Goal: Information Seeking & Learning: Learn about a topic

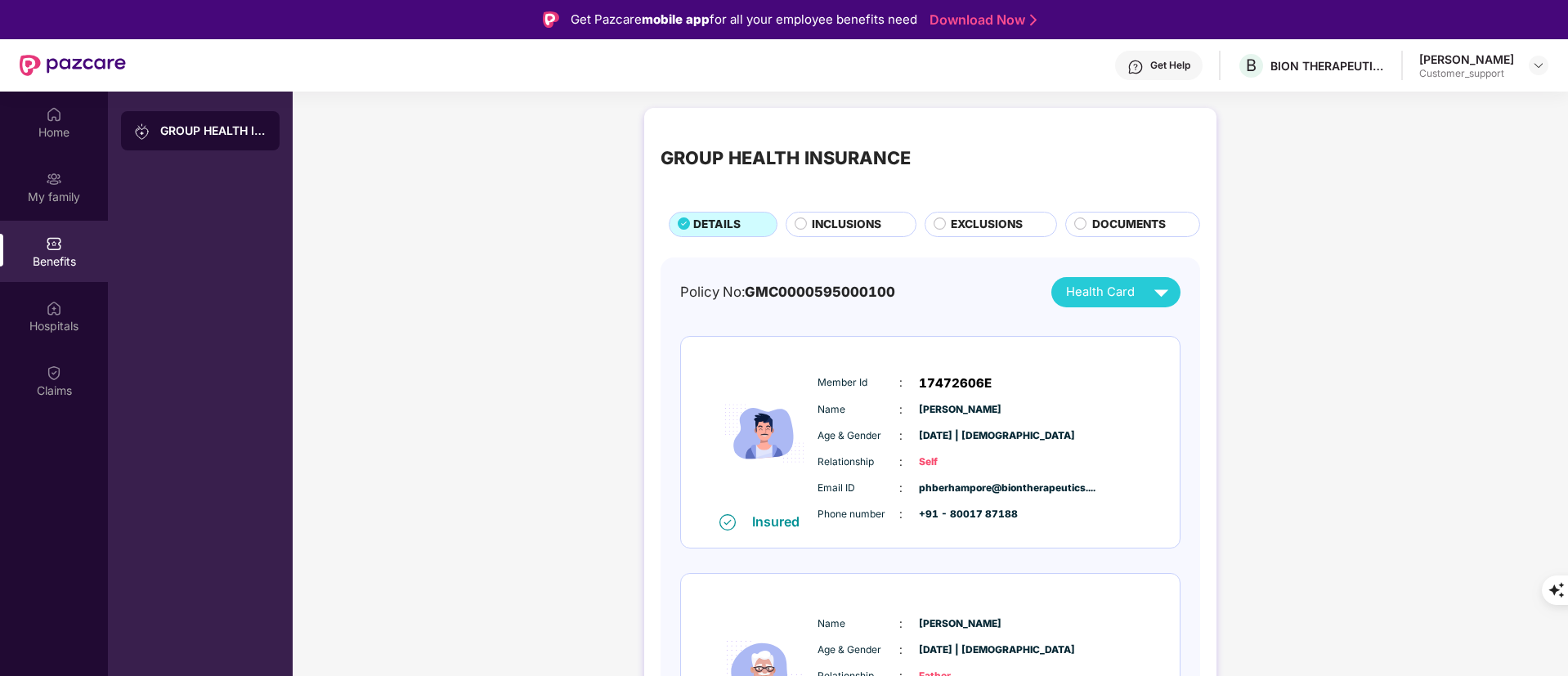
scroll to position [169, 0]
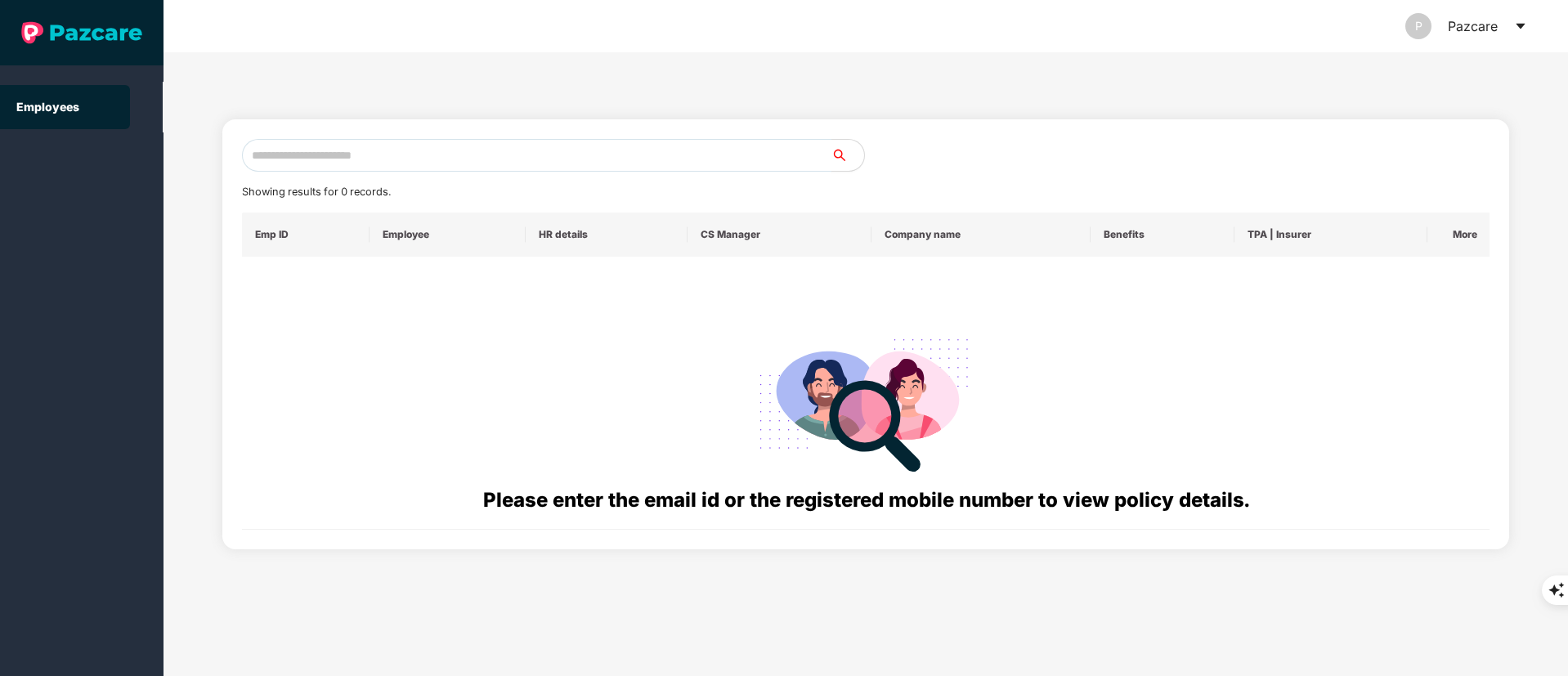
click at [339, 158] on input "text" at bounding box center [537, 155] width 590 height 33
paste input "**********"
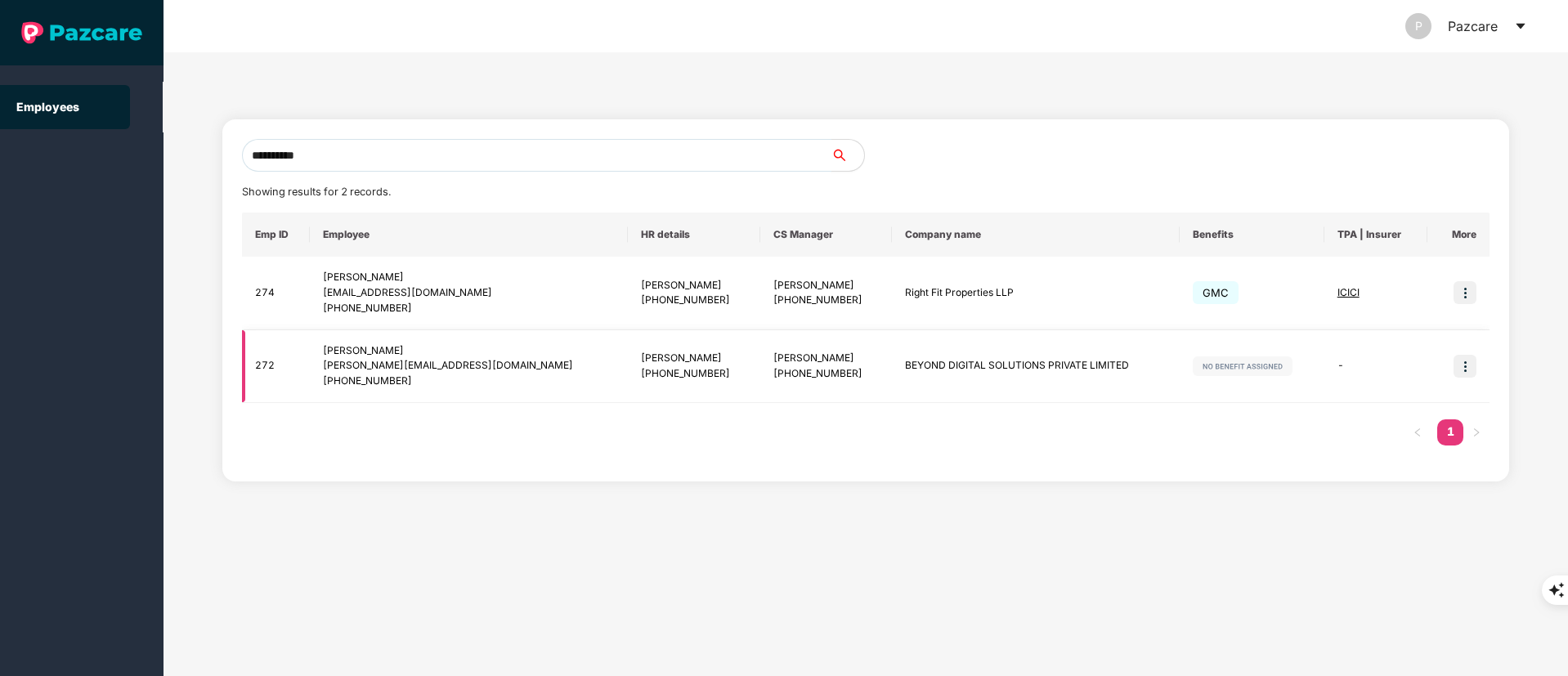
type input "**********"
click at [1459, 363] on img at bounding box center [1464, 366] width 23 height 23
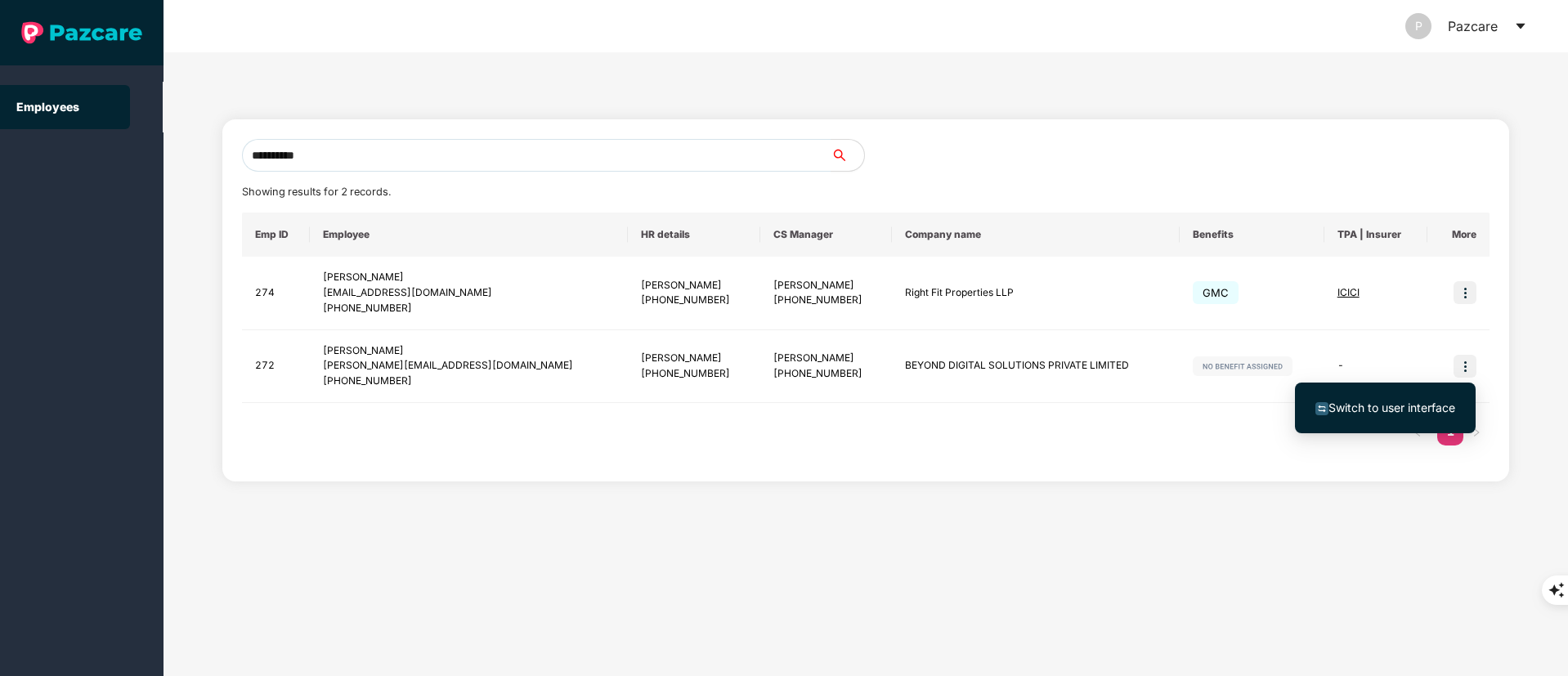
click at [1406, 406] on span "Switch to user interface" at bounding box center [1392, 408] width 127 height 14
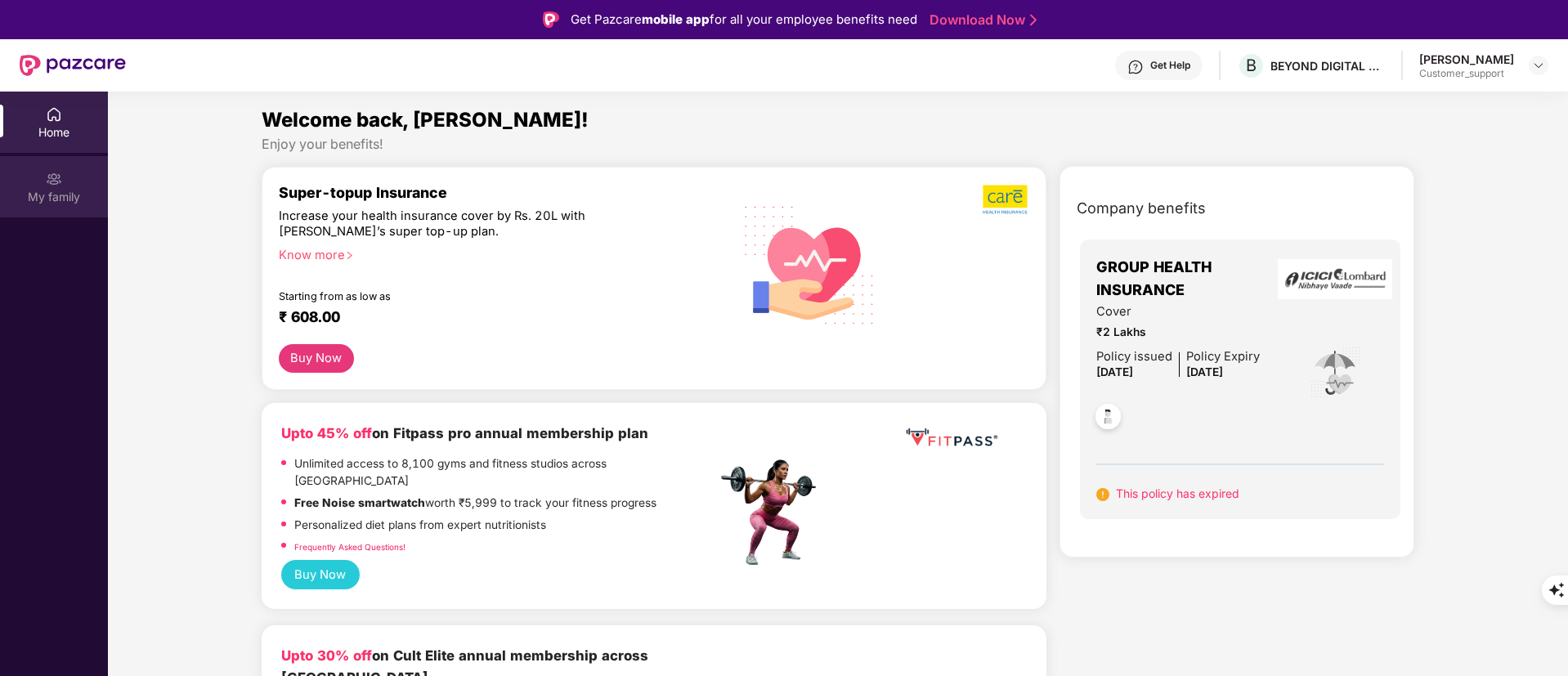
click at [43, 203] on div "My family" at bounding box center [53, 197] width 108 height 17
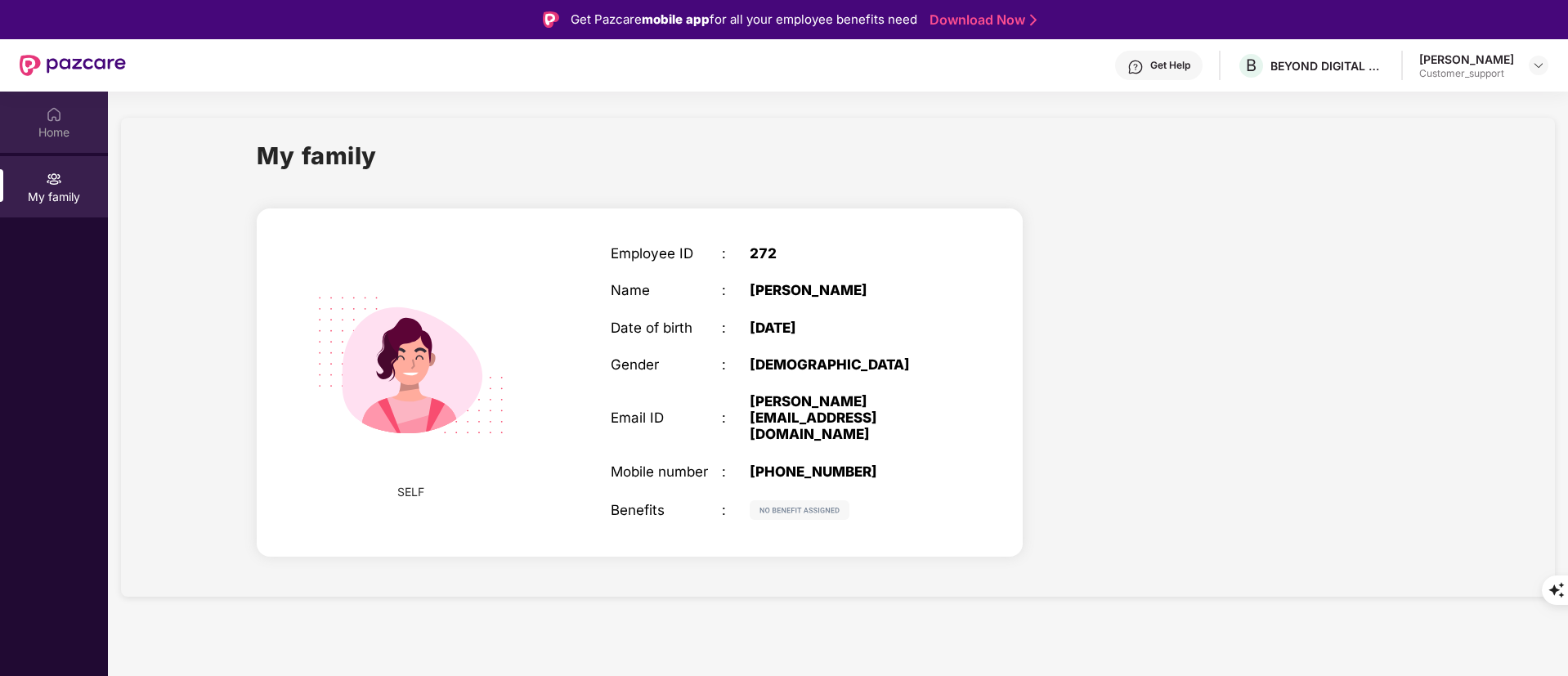
click at [48, 112] on img at bounding box center [54, 114] width 17 height 17
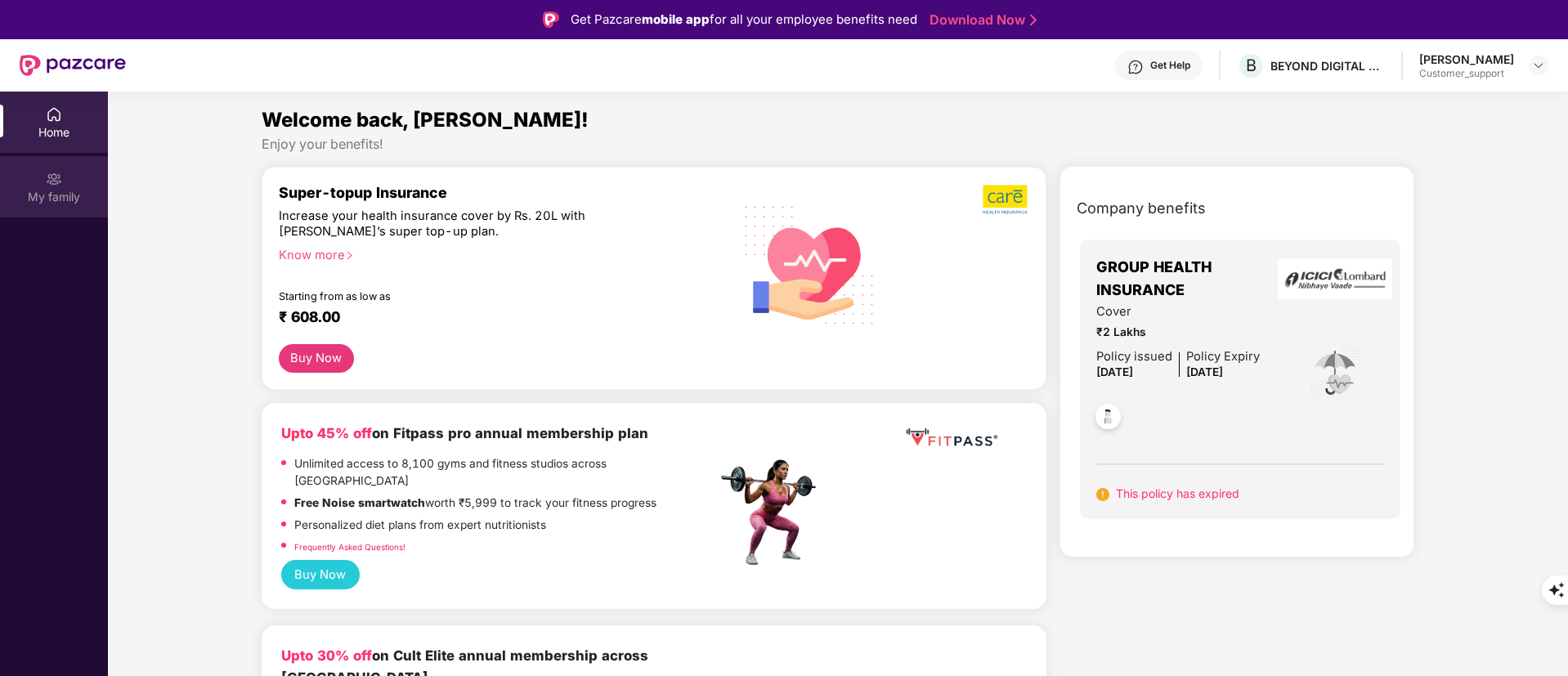
click at [50, 212] on div "My family" at bounding box center [53, 186] width 108 height 61
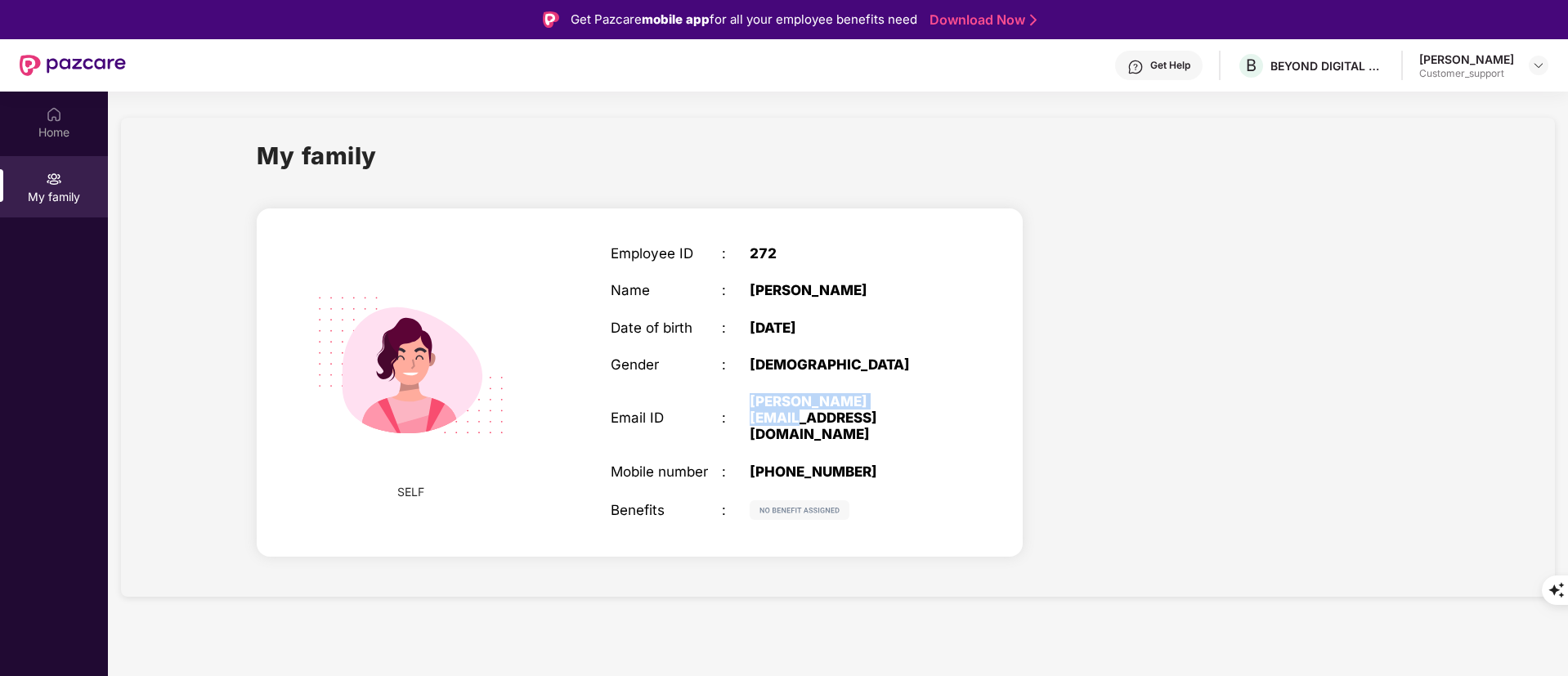
drag, startPoint x: 749, startPoint y: 404, endPoint x: 921, endPoint y: 404, distance: 172.0
click at [921, 404] on div "Email ID : [PERSON_NAME][EMAIL_ADDRESS][DOMAIN_NAME]" at bounding box center [778, 419] width 334 height 50
copy div "[PERSON_NAME][EMAIL_ADDRESS][DOMAIN_NAME]"
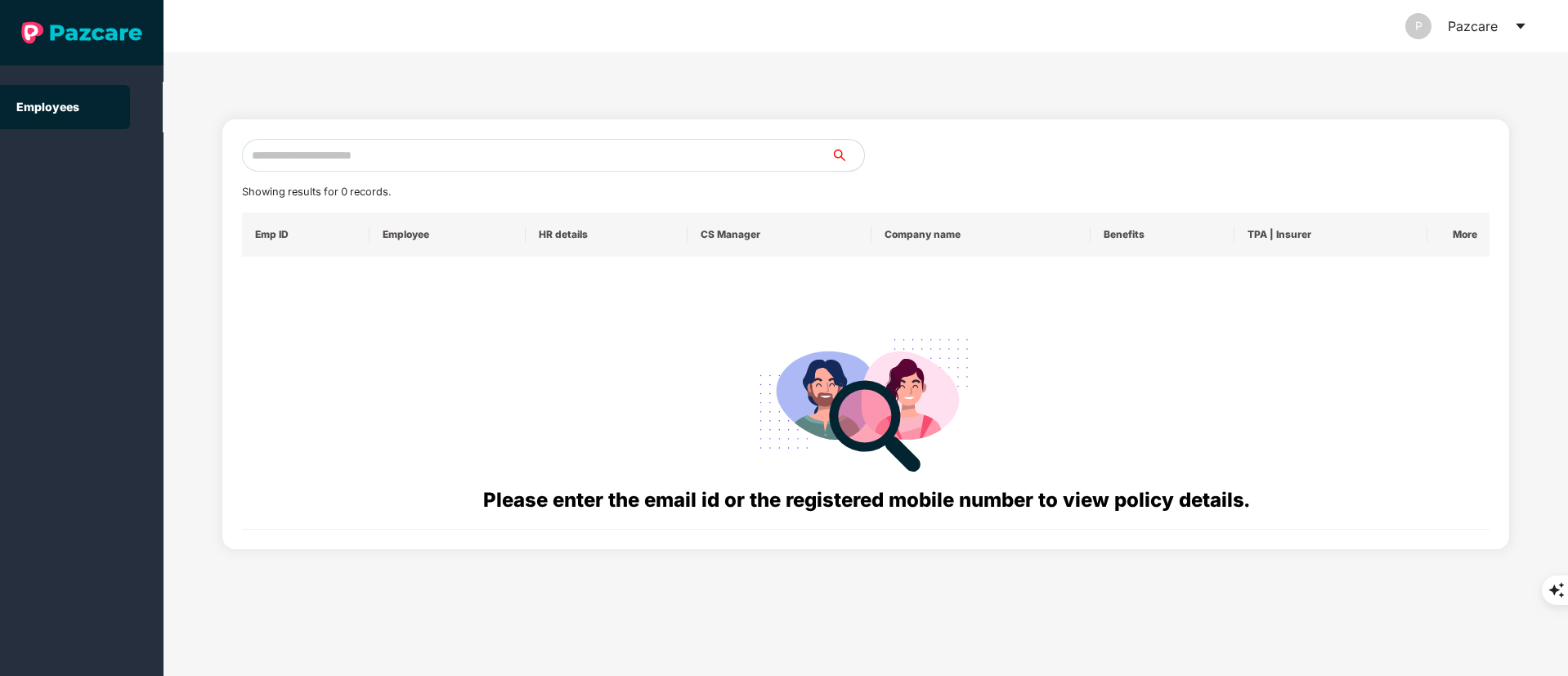
click at [329, 152] on input "text" at bounding box center [537, 155] width 590 height 33
paste input "**********"
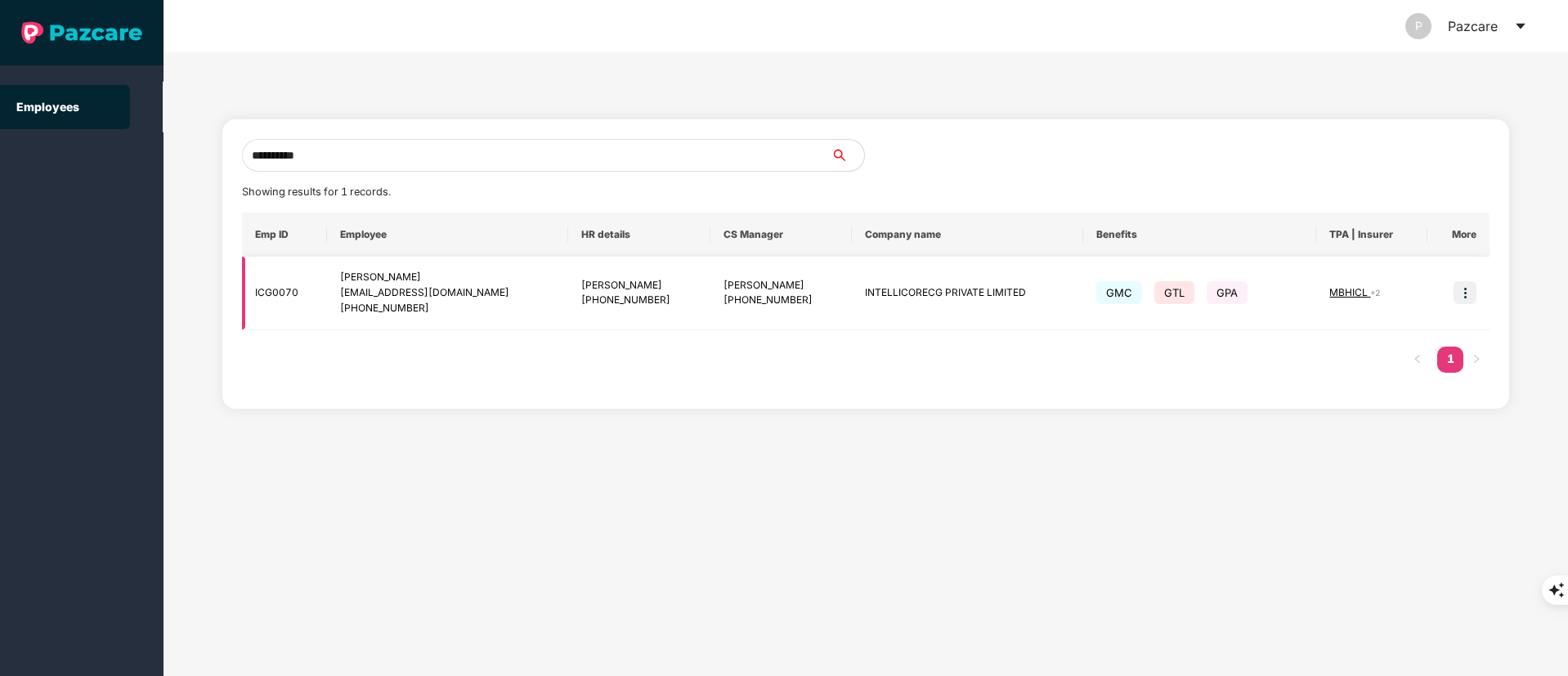
type input "**********"
click at [1461, 296] on img at bounding box center [1464, 292] width 23 height 23
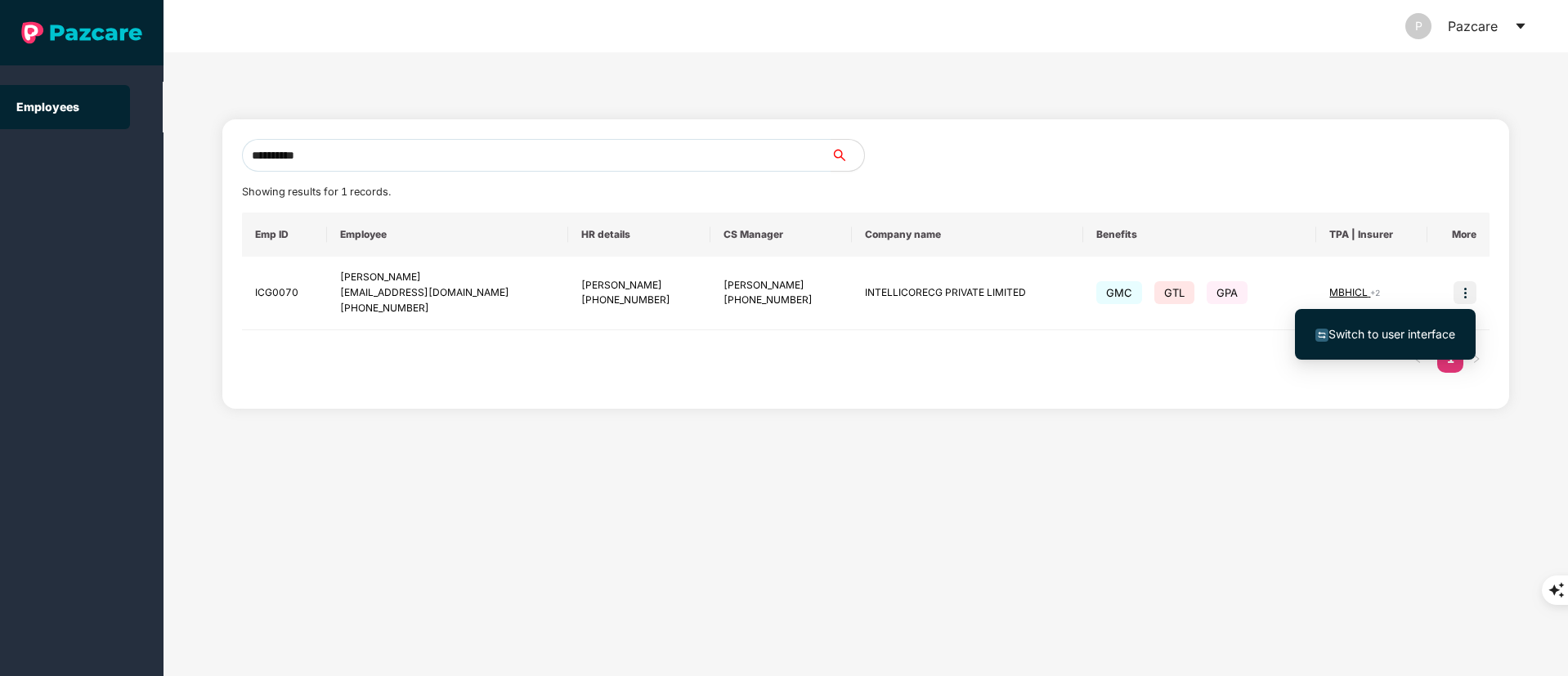
click at [1391, 355] on ul "Switch to user interface" at bounding box center [1385, 334] width 180 height 51
click at [1398, 324] on li "Switch to user interface" at bounding box center [1385, 334] width 180 height 34
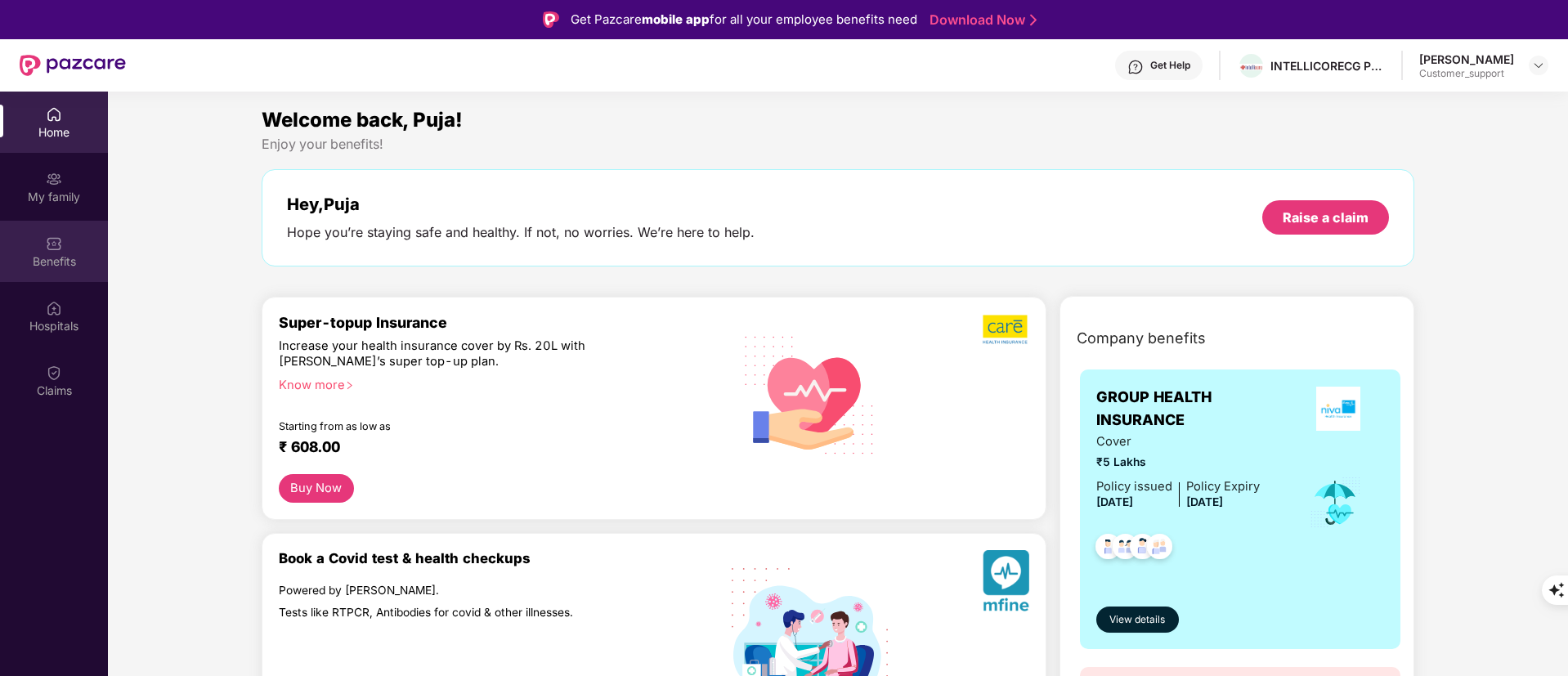
click at [58, 280] on div "Benefits" at bounding box center [53, 251] width 108 height 61
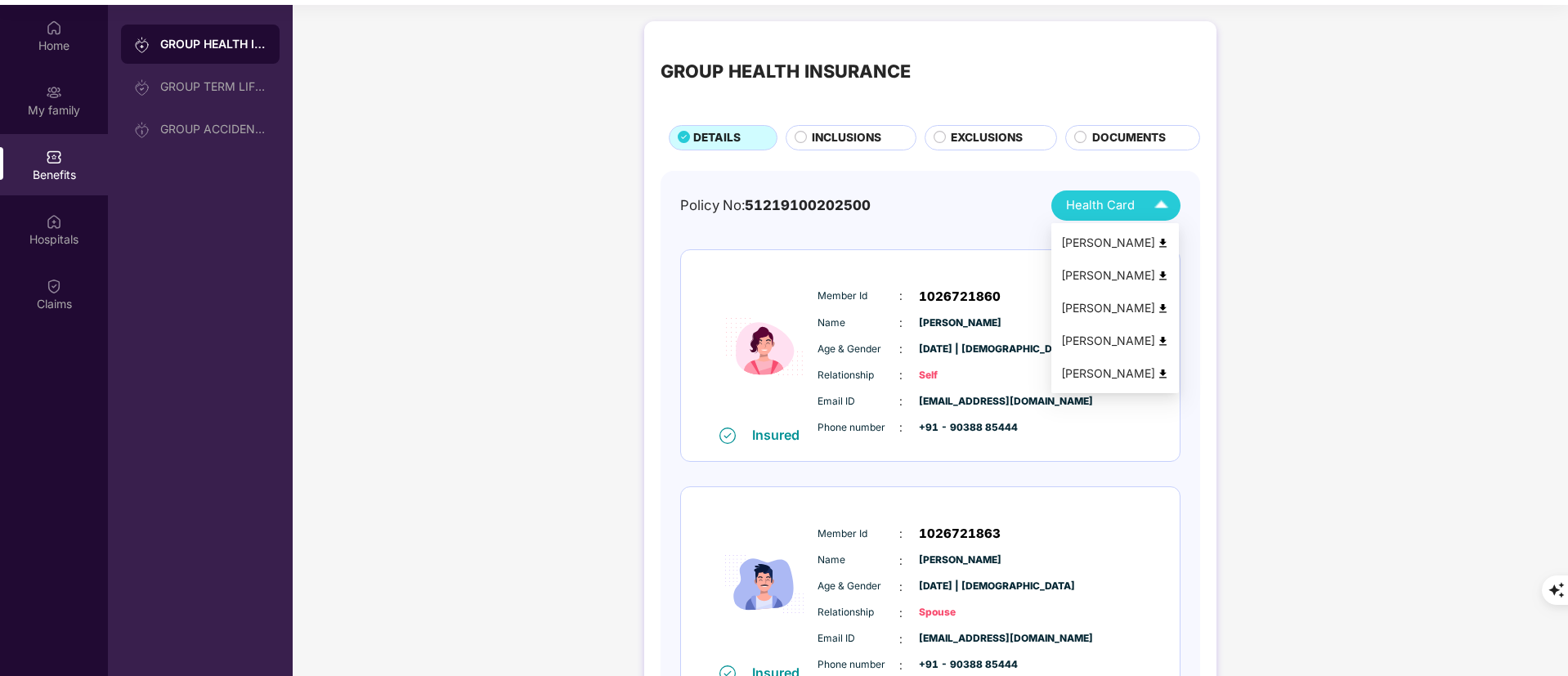
click at [1168, 342] on img at bounding box center [1163, 341] width 13 height 13
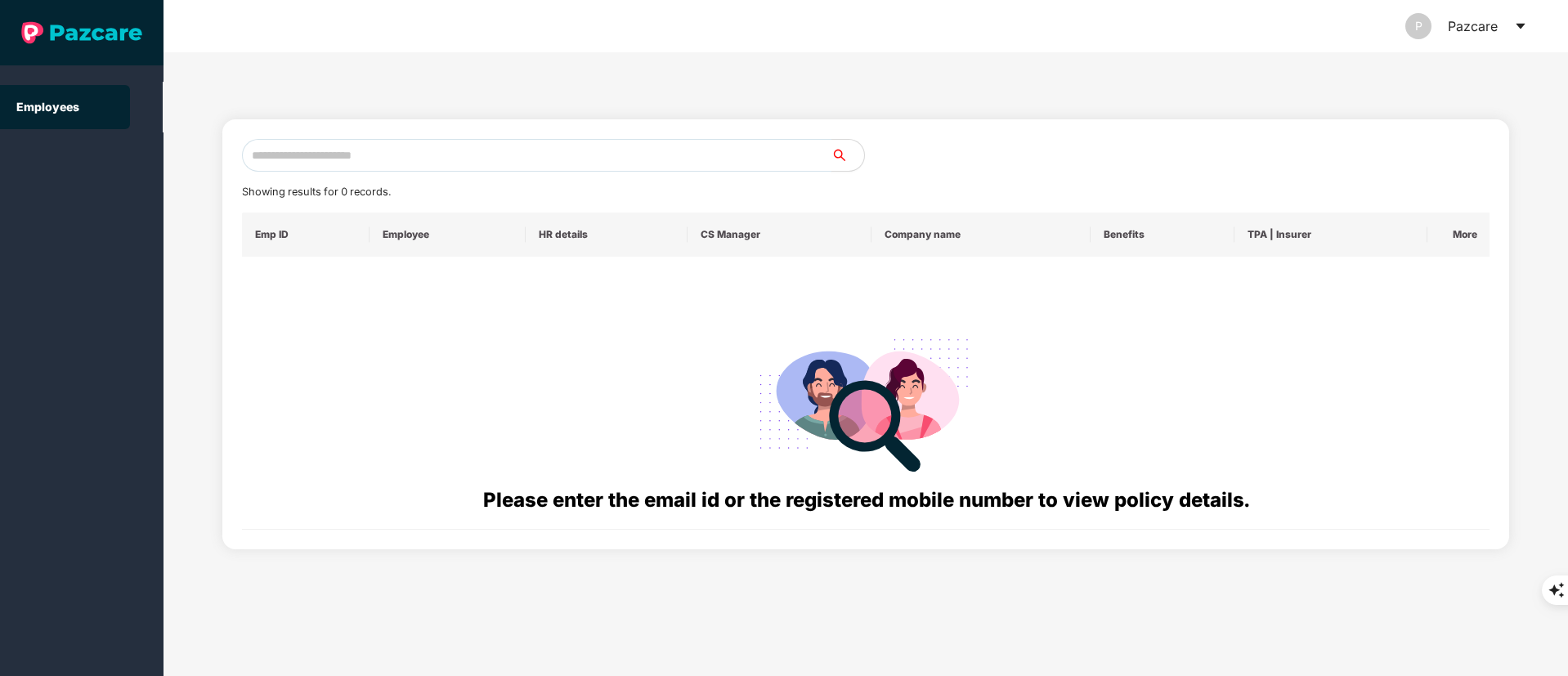
click at [432, 139] on input "text" at bounding box center [537, 155] width 590 height 33
paste input "**********"
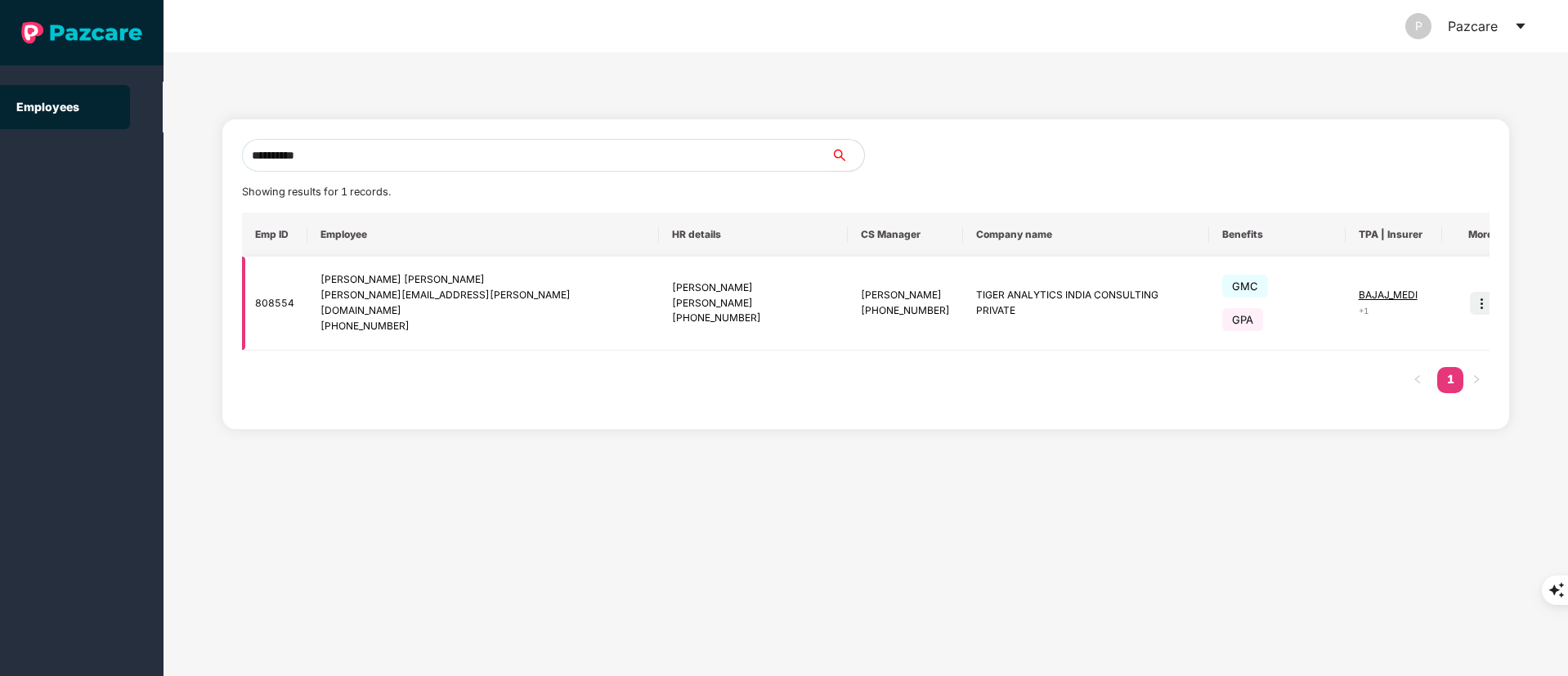
type input "**********"
click at [1470, 295] on img at bounding box center [1481, 302] width 23 height 23
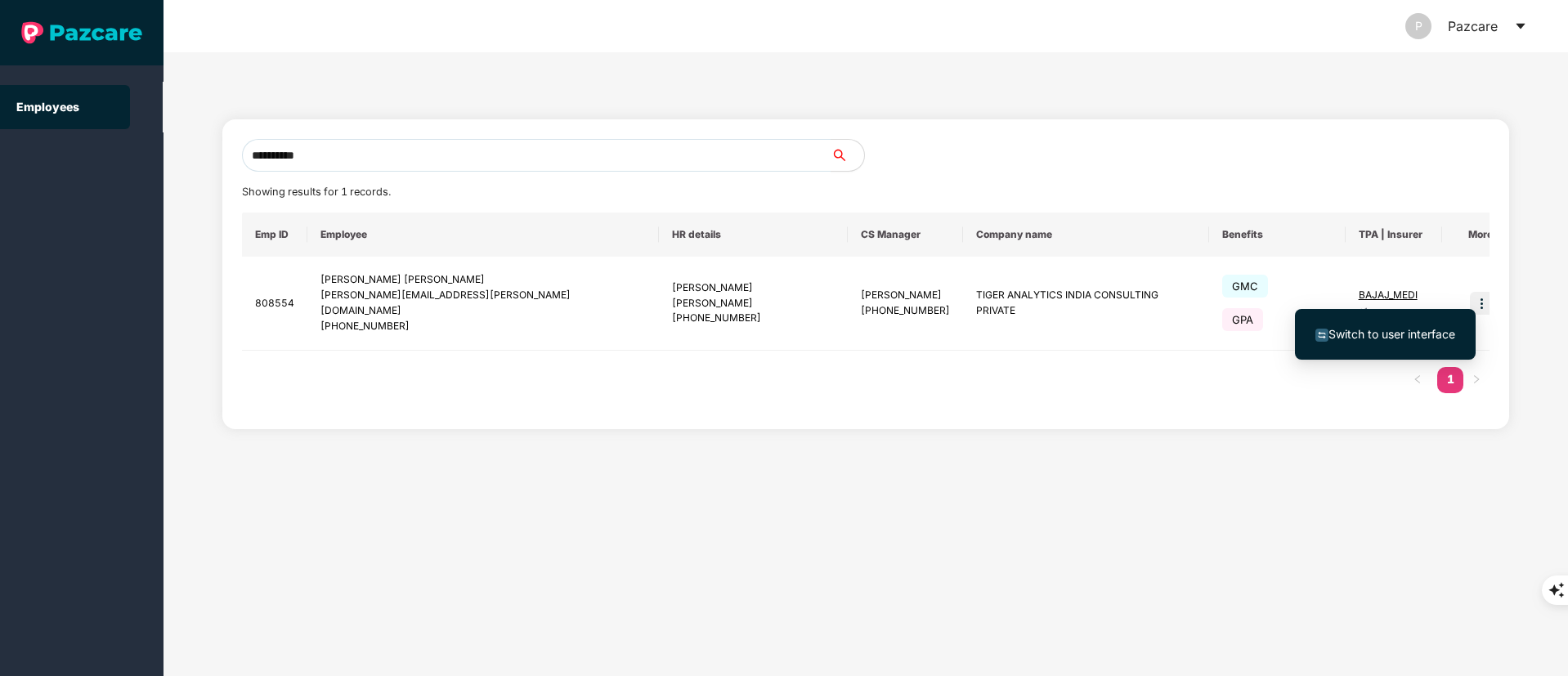
click at [1432, 334] on span "Switch to user interface" at bounding box center [1392, 333] width 127 height 14
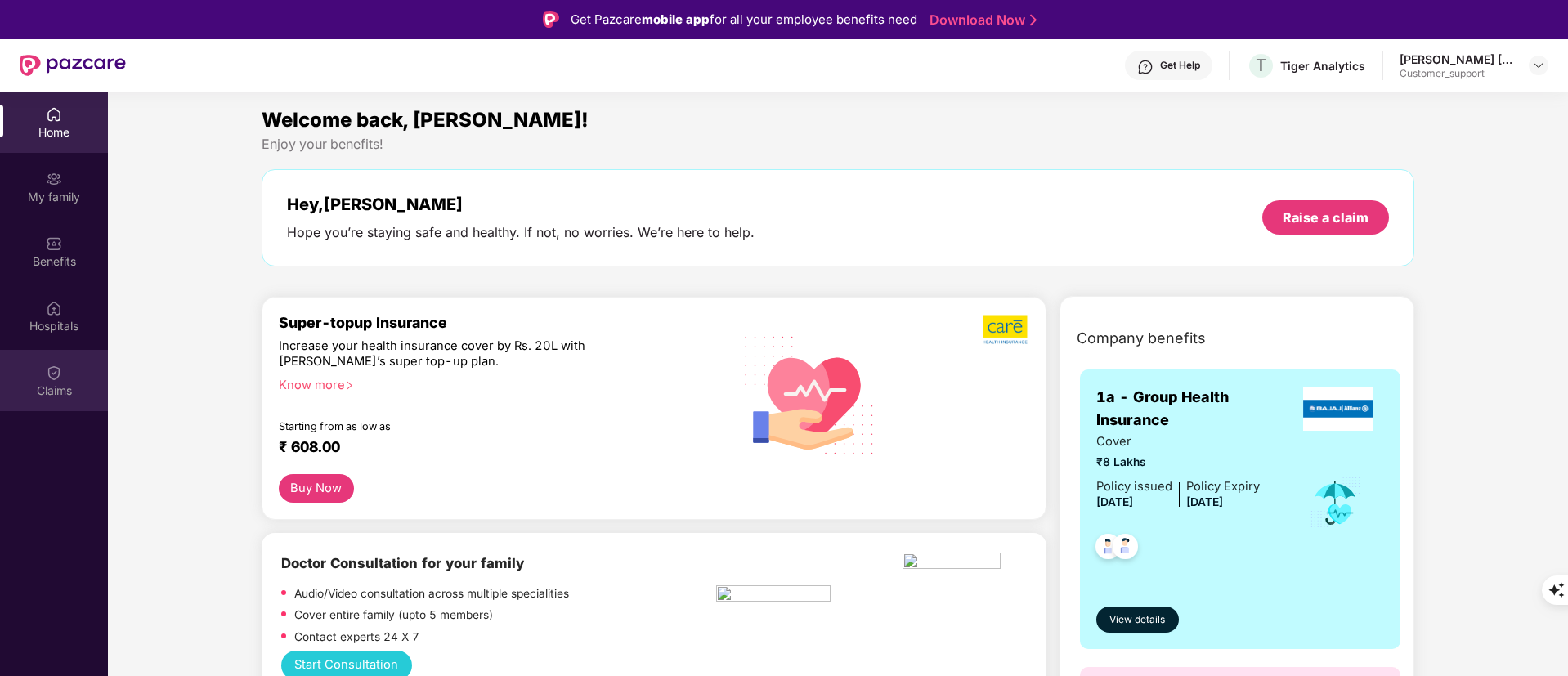
click at [43, 374] on div "Claims" at bounding box center [53, 380] width 108 height 61
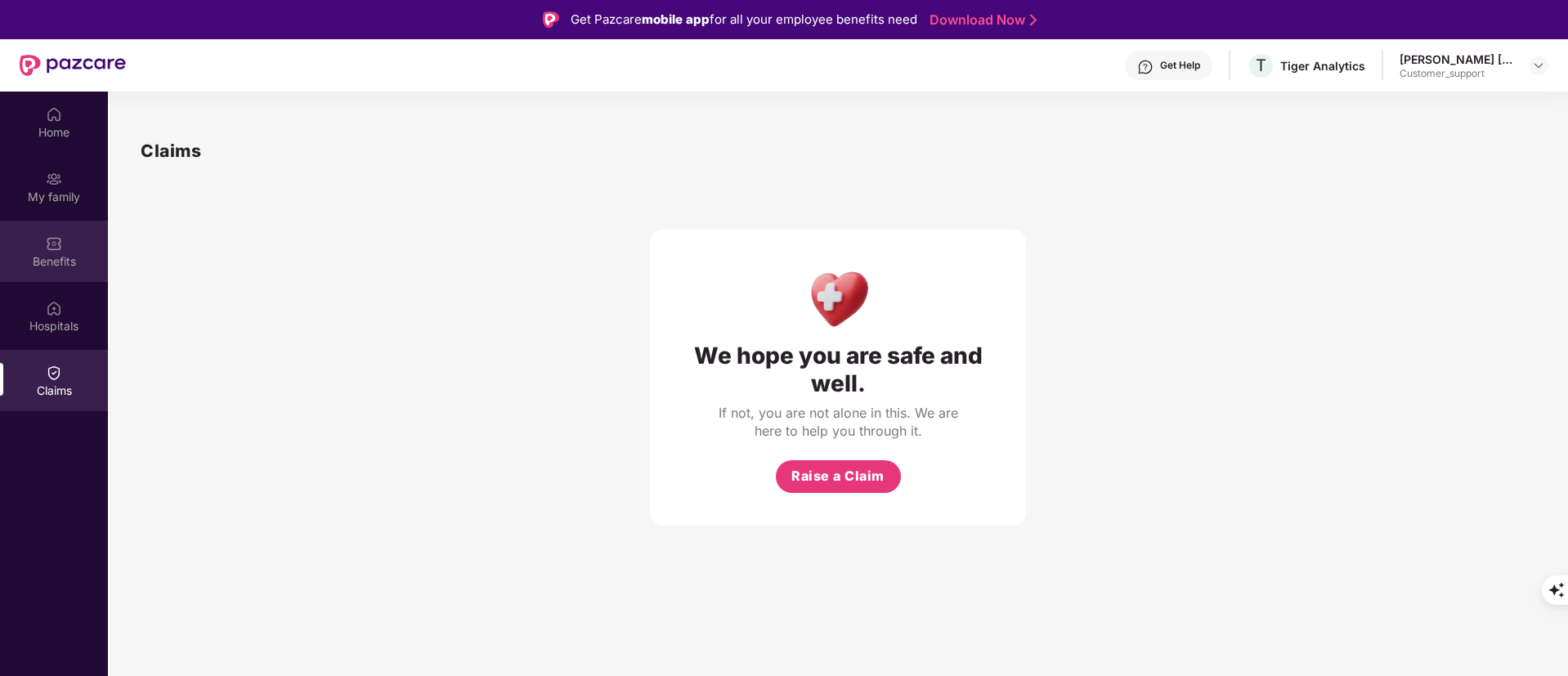
click at [36, 257] on div "Benefits" at bounding box center [53, 262] width 108 height 17
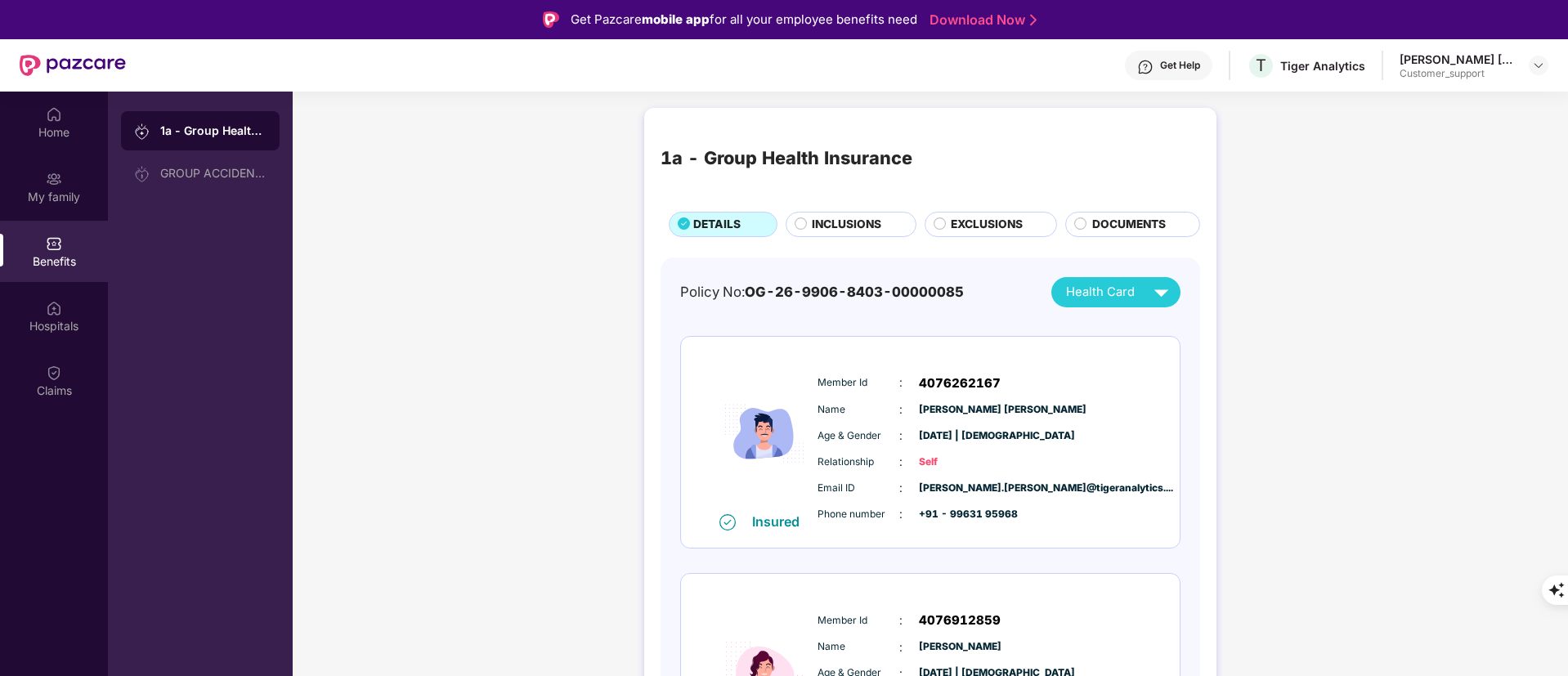
click at [832, 223] on span "INCLUSIONS" at bounding box center [846, 225] width 69 height 18
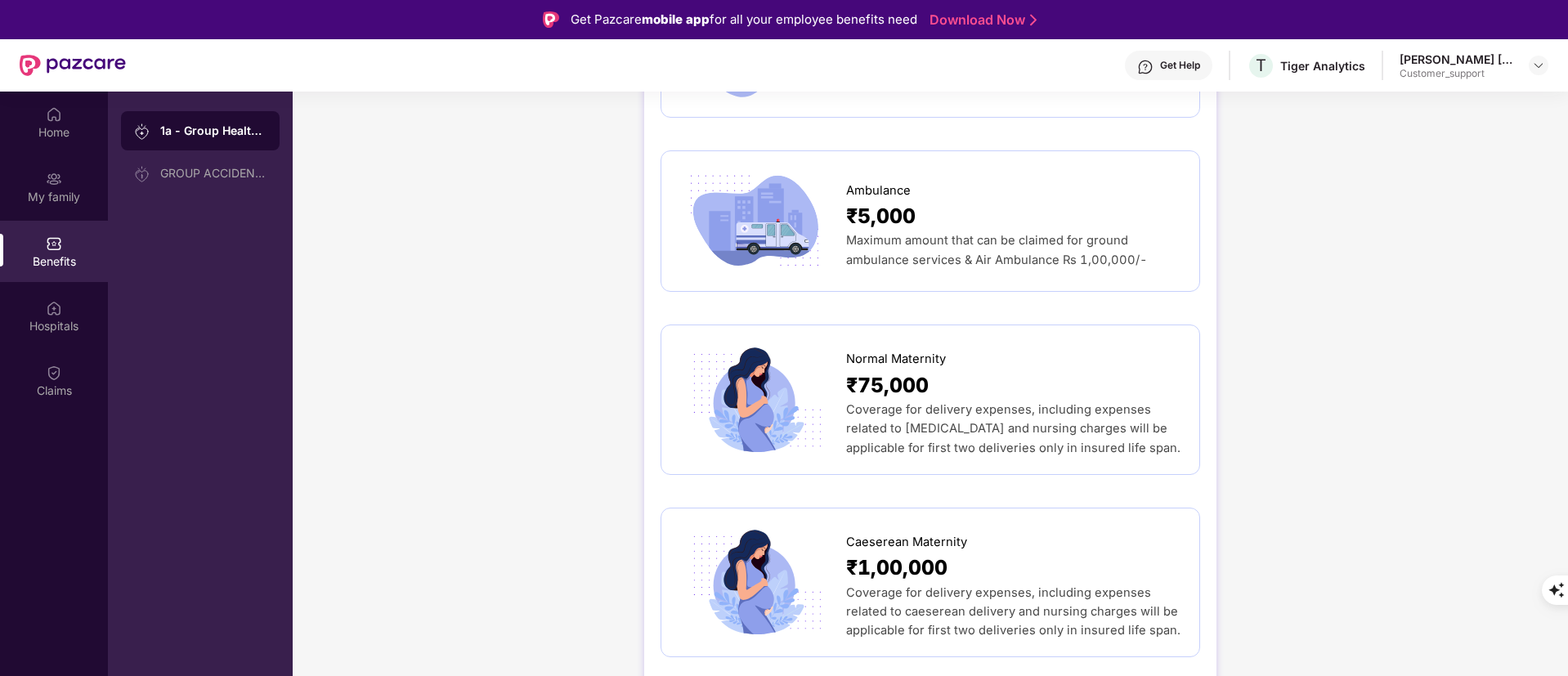
scroll to position [1837, 0]
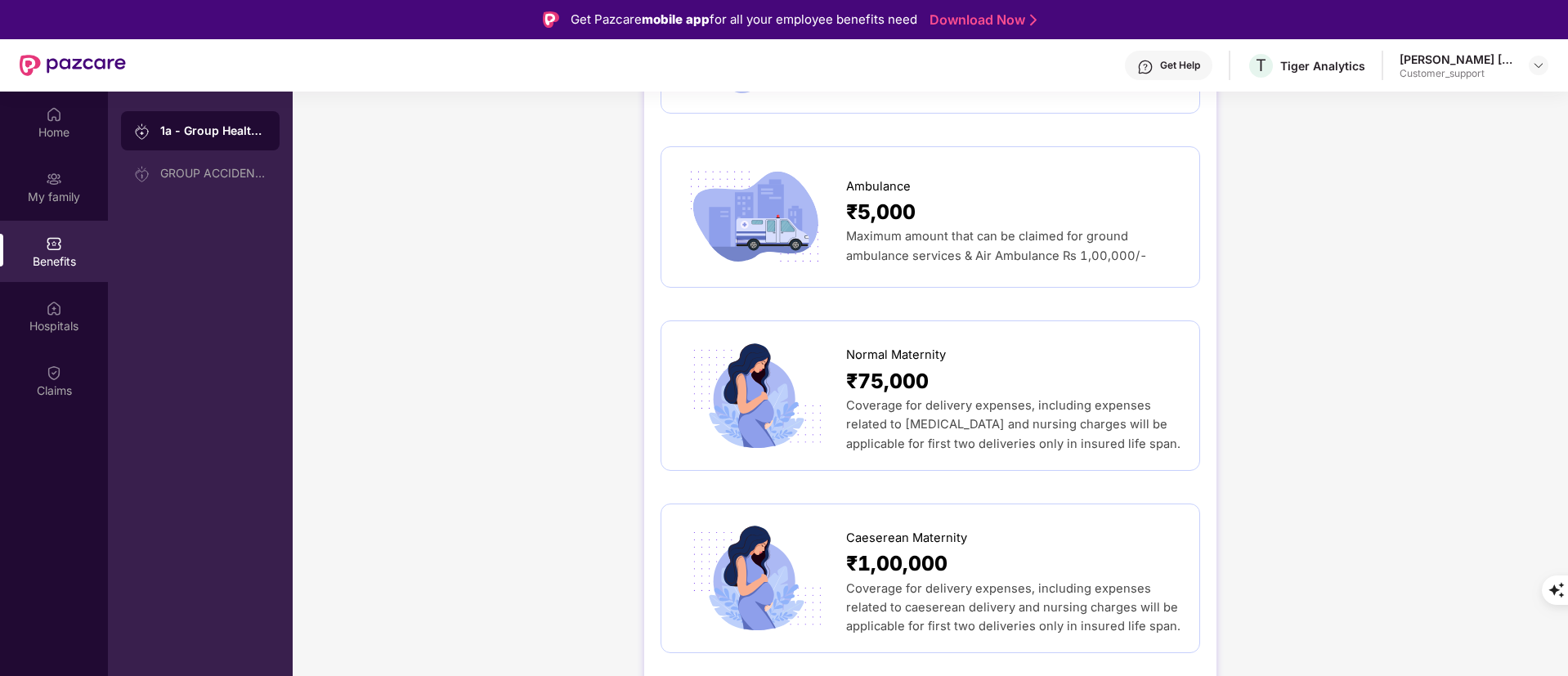
click at [1018, 366] on div "₹75,000" at bounding box center [1014, 382] width 337 height 32
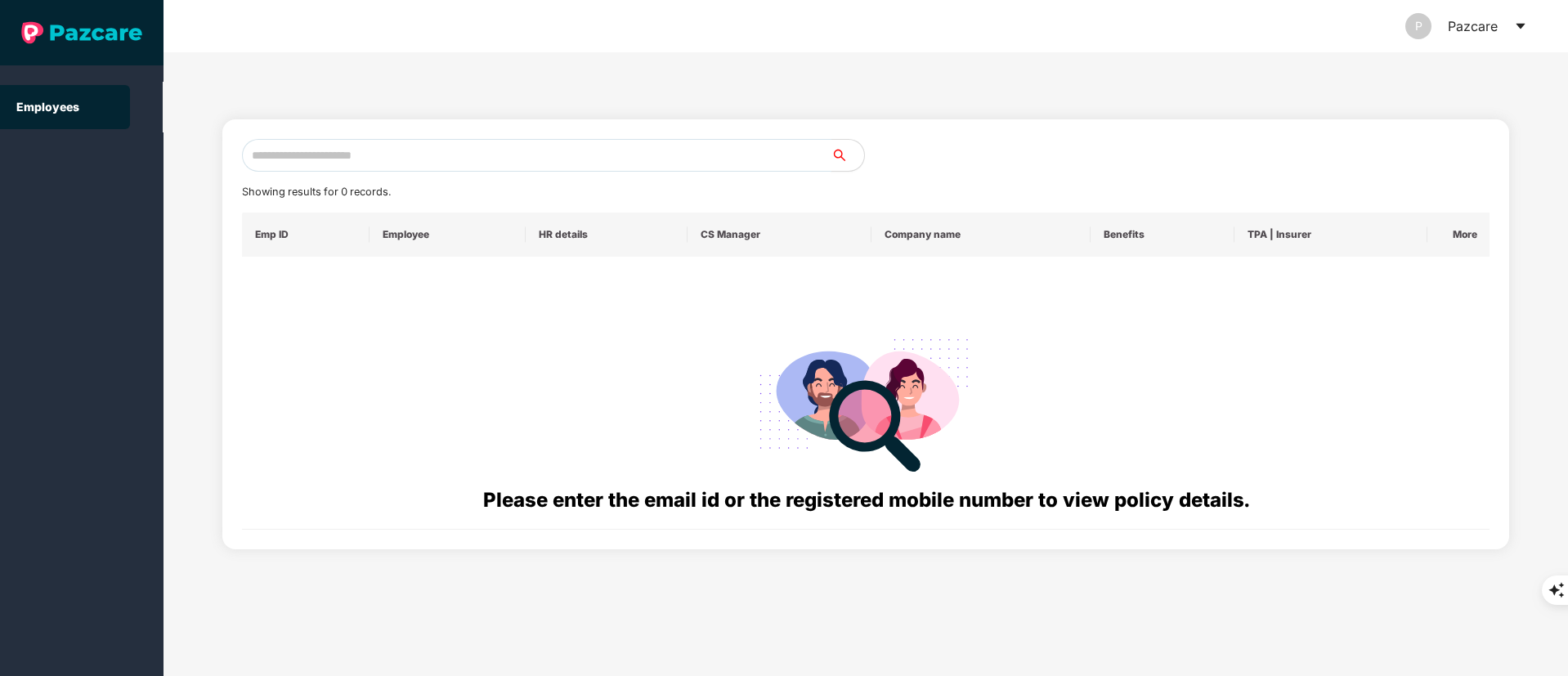
click at [380, 159] on input "text" at bounding box center [537, 155] width 590 height 33
paste input "**********"
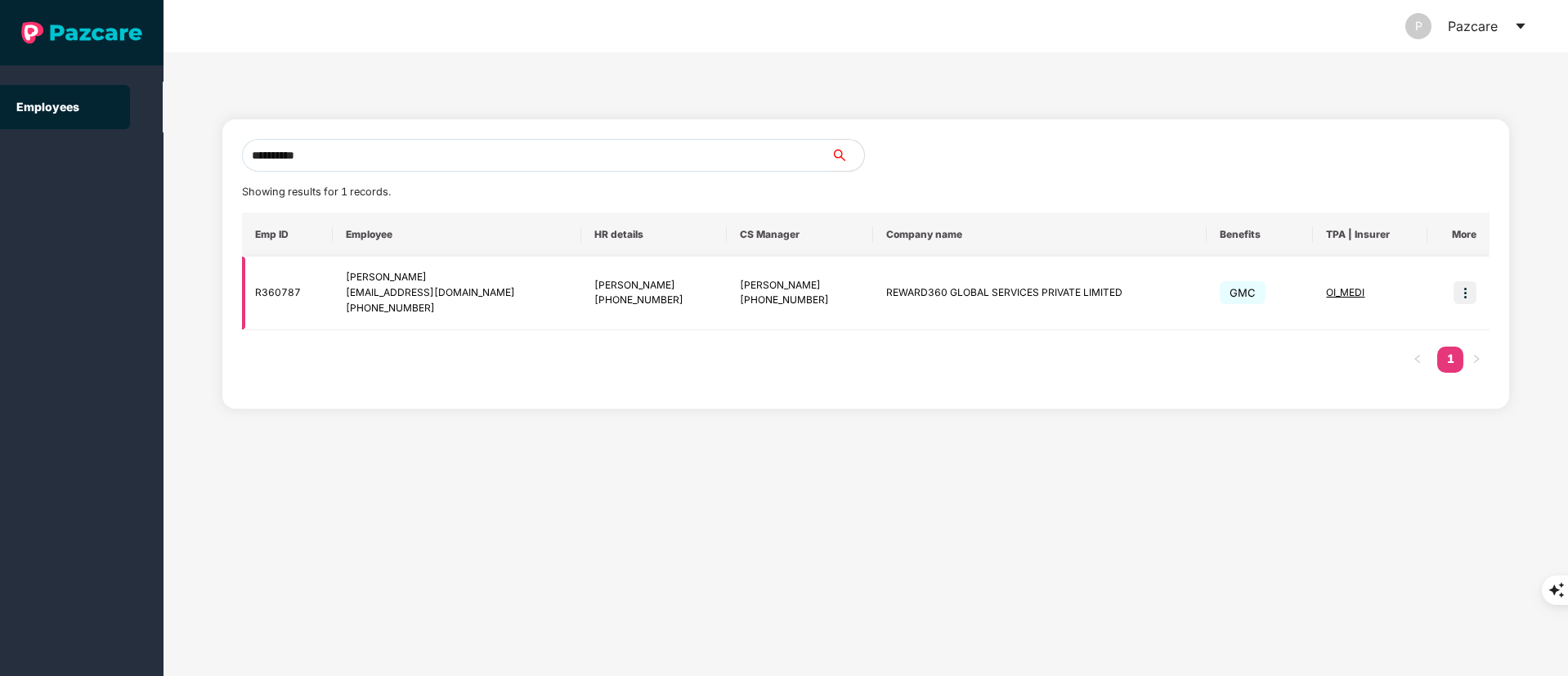
type input "**********"
click at [1472, 288] on img at bounding box center [1464, 292] width 23 height 23
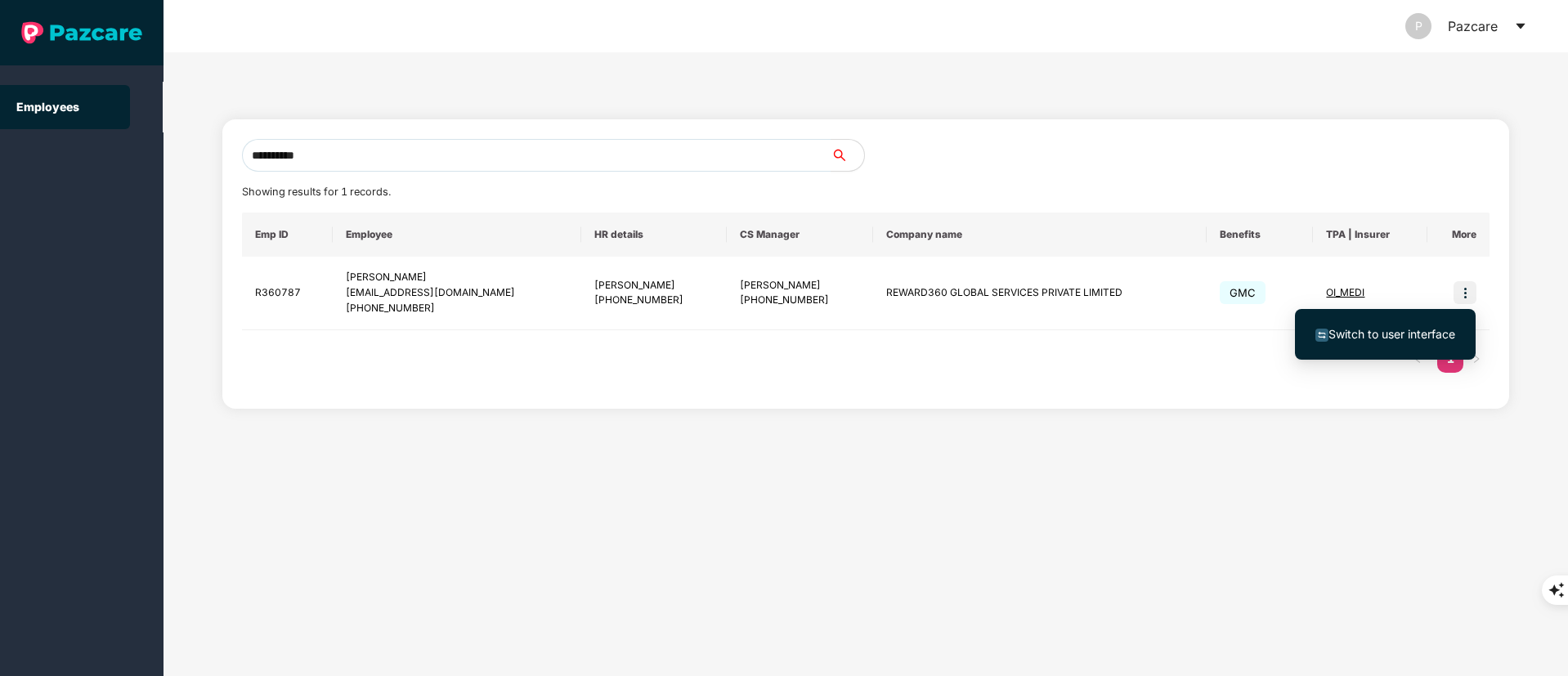
click at [1403, 351] on li "Switch to user interface" at bounding box center [1385, 334] width 180 height 34
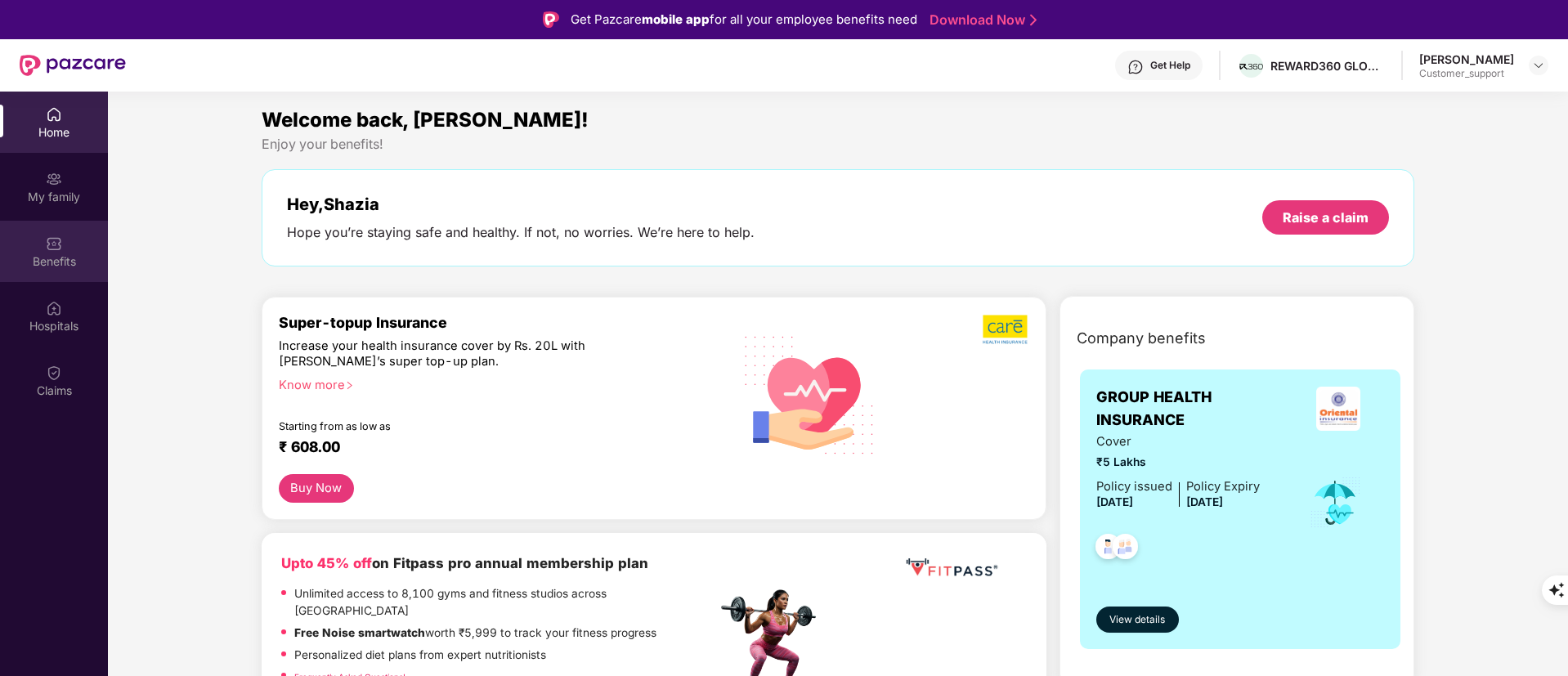
click at [54, 245] on img at bounding box center [54, 244] width 17 height 17
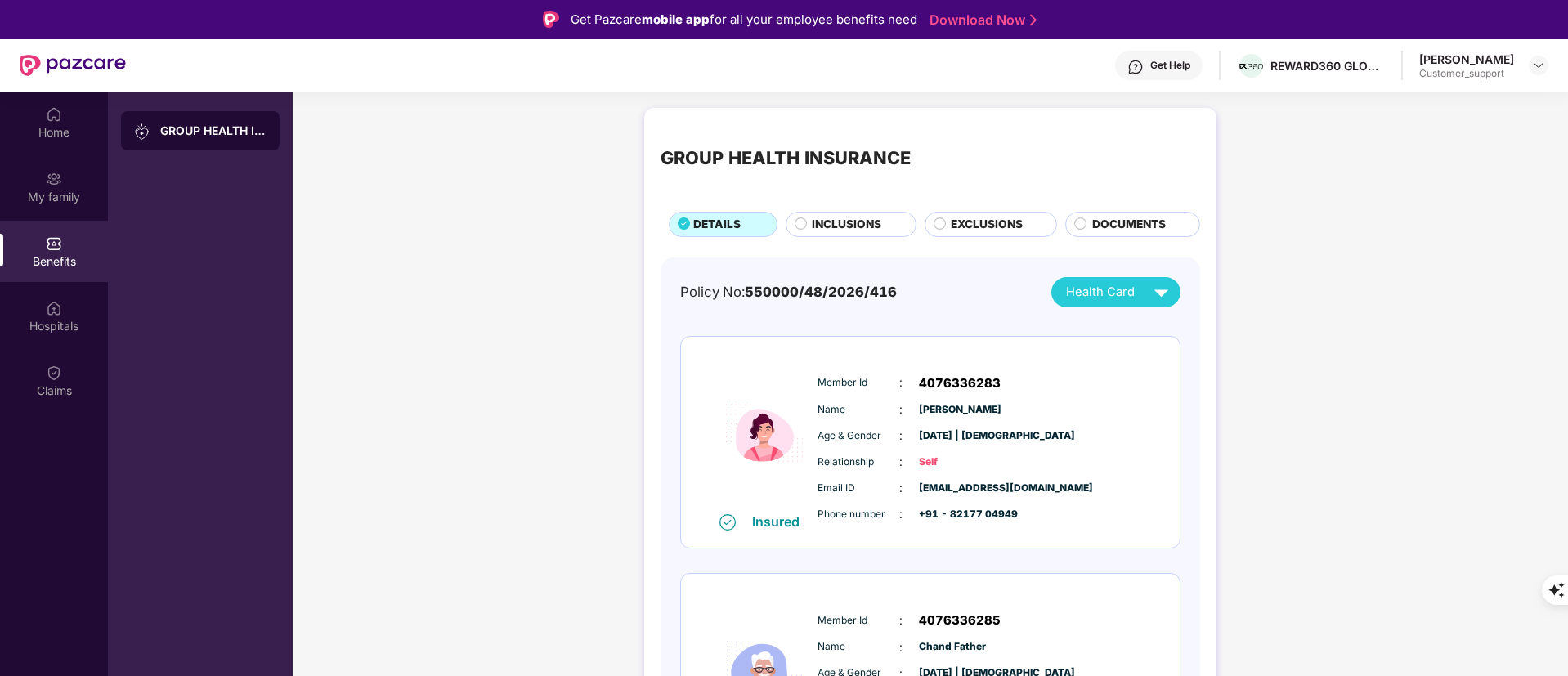
click at [982, 217] on span "EXCLUSIONS" at bounding box center [987, 225] width 72 height 18
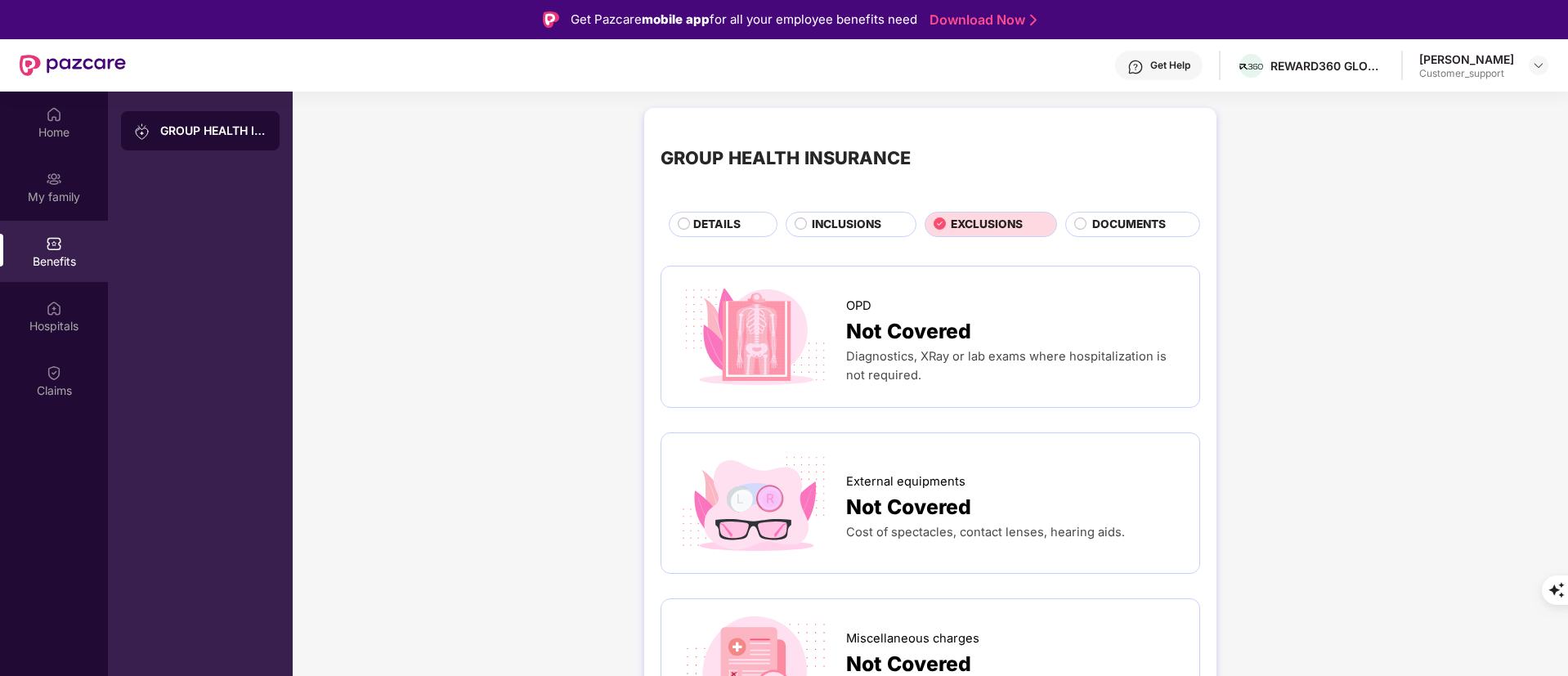
click at [825, 219] on span "INCLUSIONS" at bounding box center [846, 225] width 69 height 18
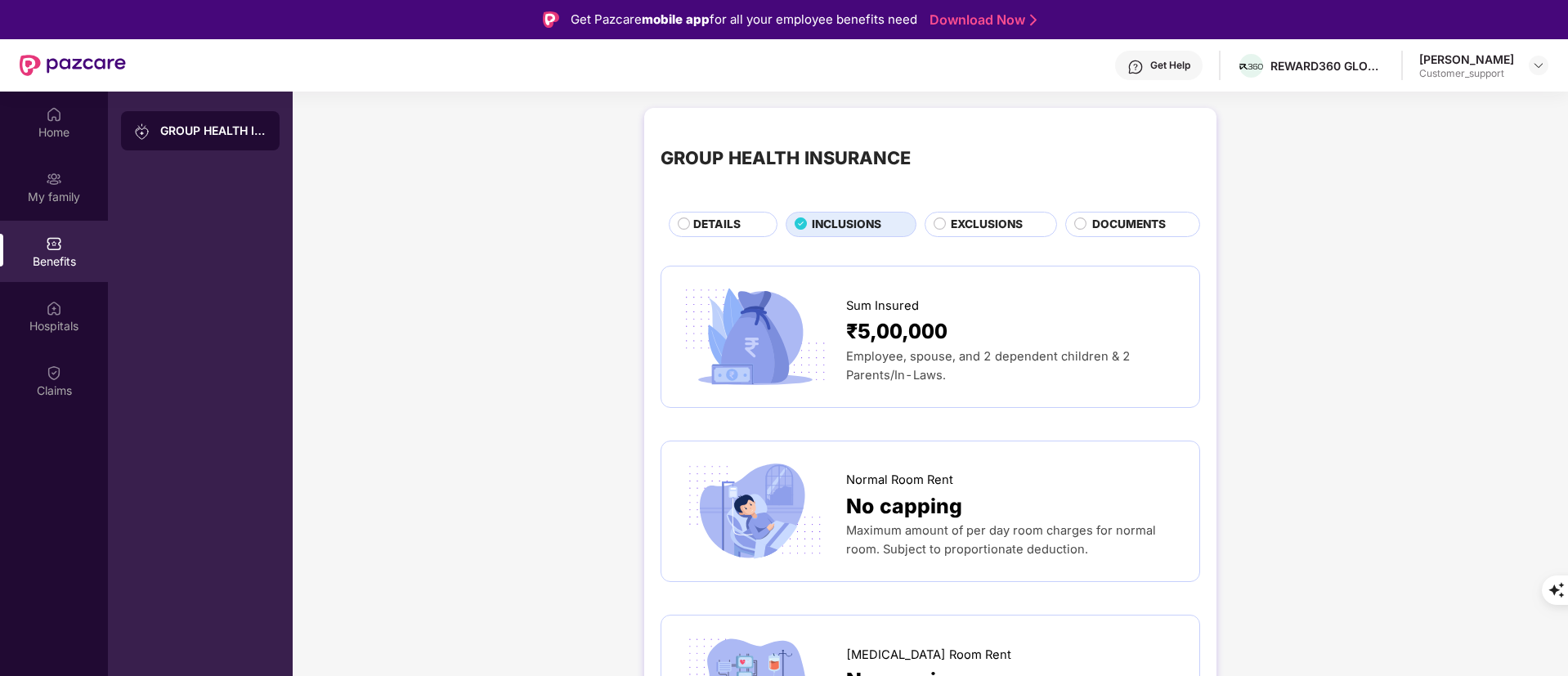
click at [747, 216] on div "DETAILS" at bounding box center [727, 226] width 84 height 20
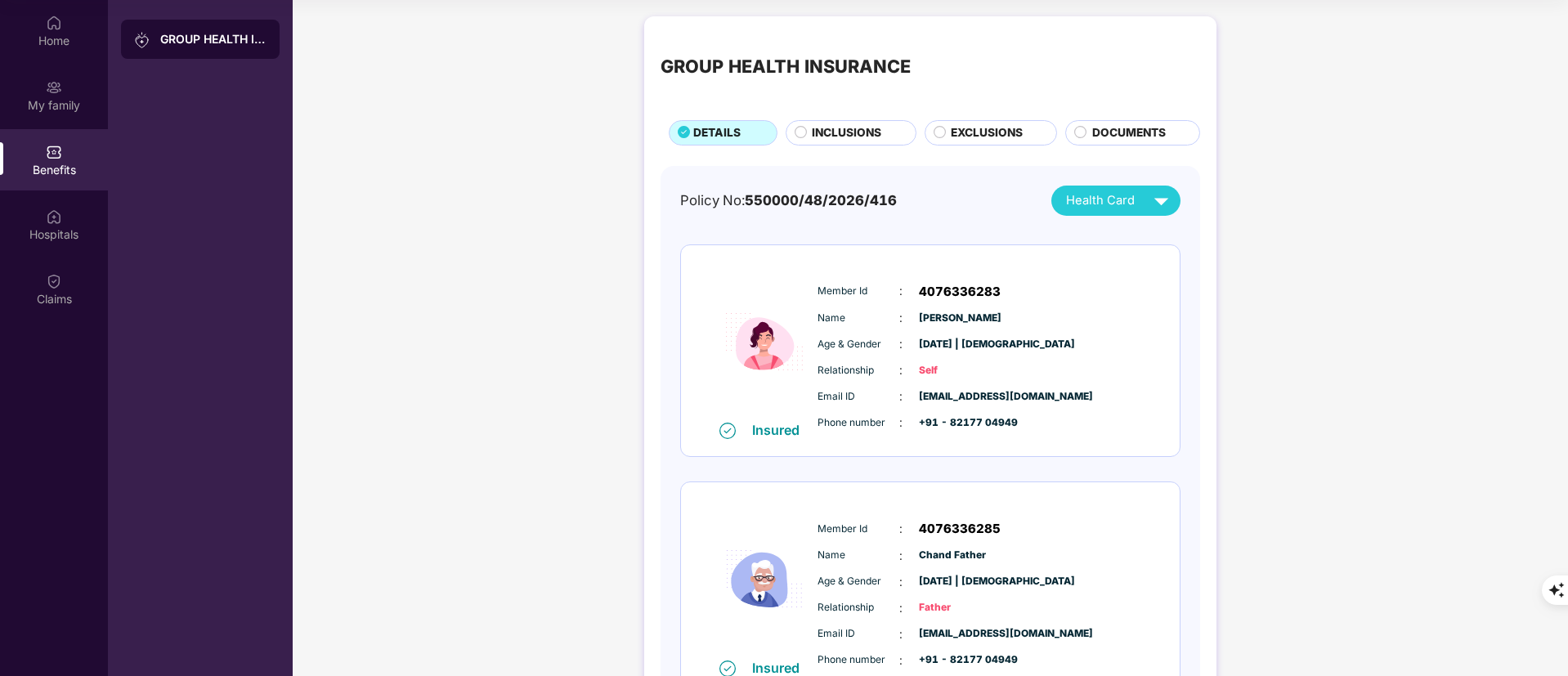
click at [853, 130] on span "INCLUSIONS" at bounding box center [846, 134] width 69 height 18
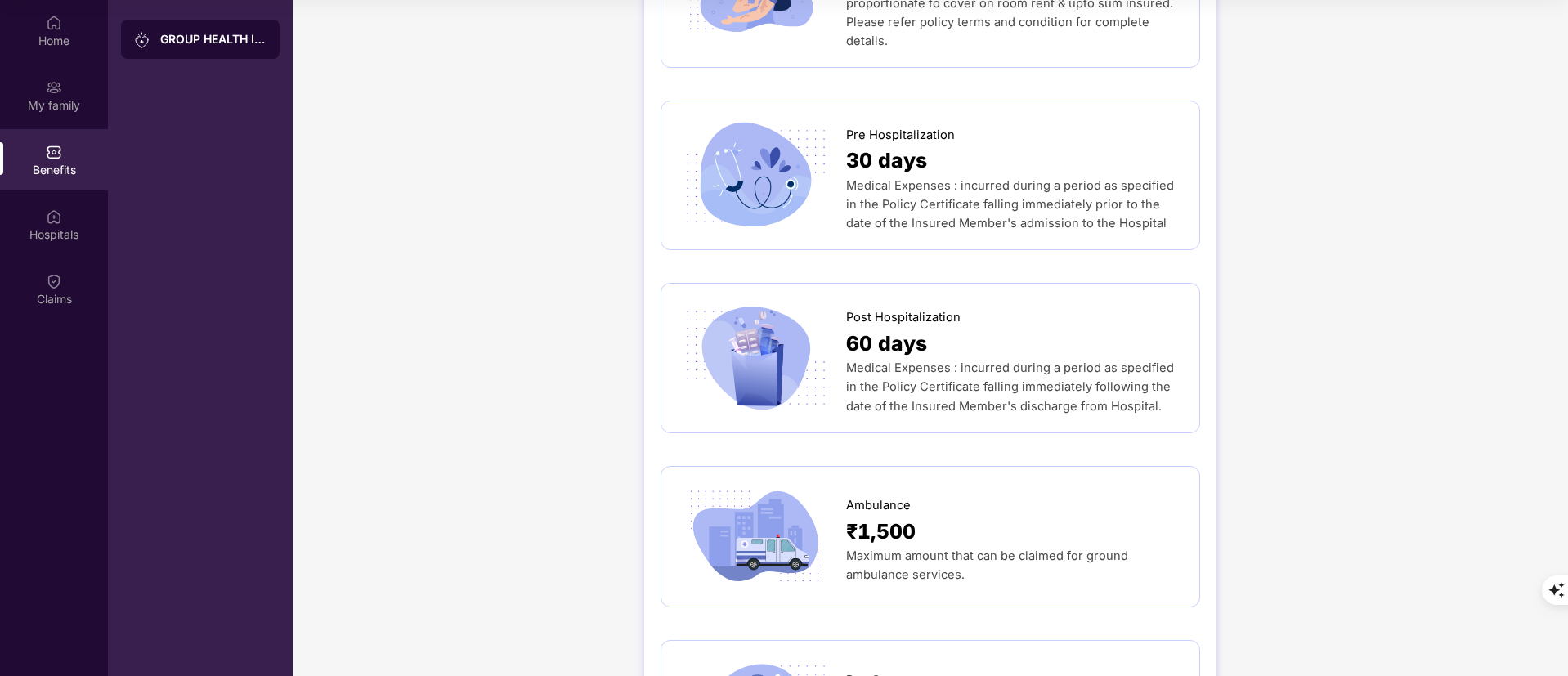
scroll to position [663, 0]
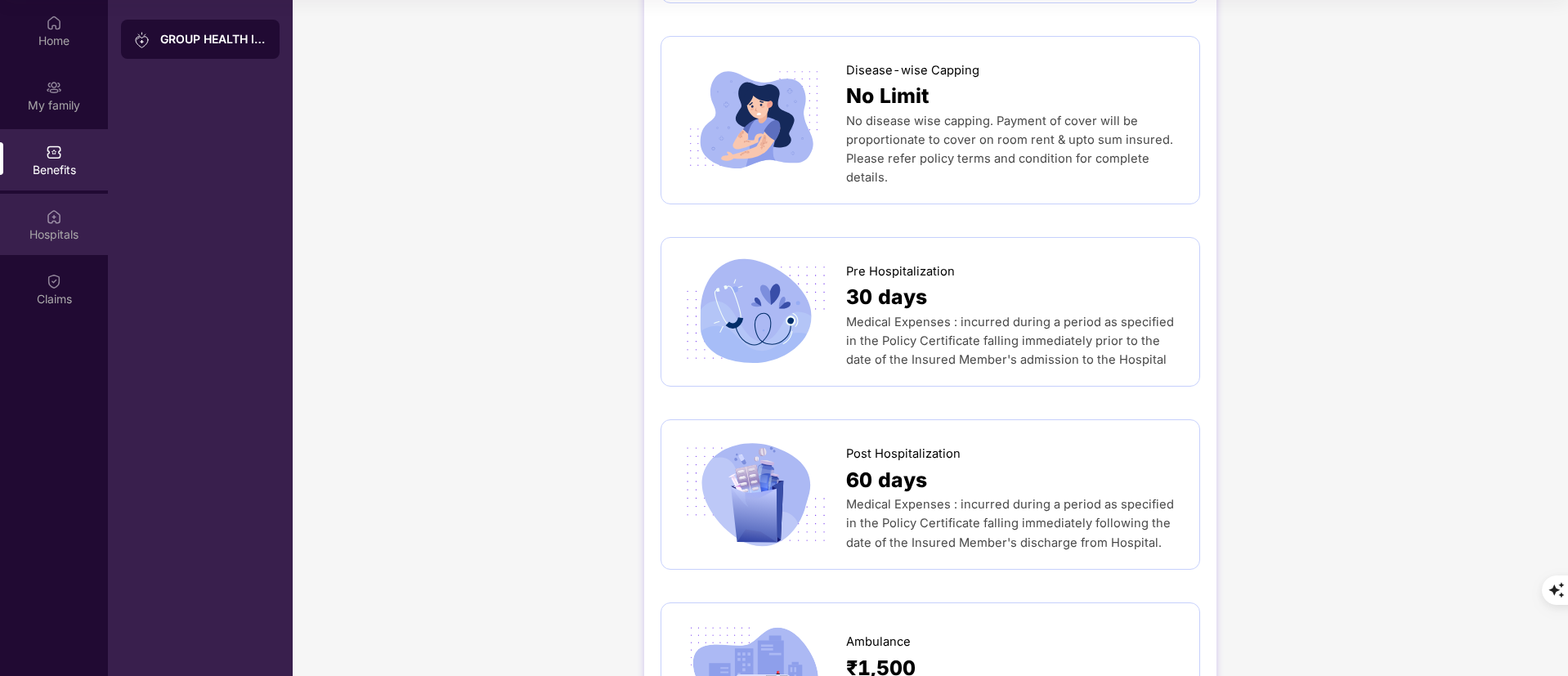
click at [53, 225] on div "Hospitals" at bounding box center [53, 224] width 108 height 61
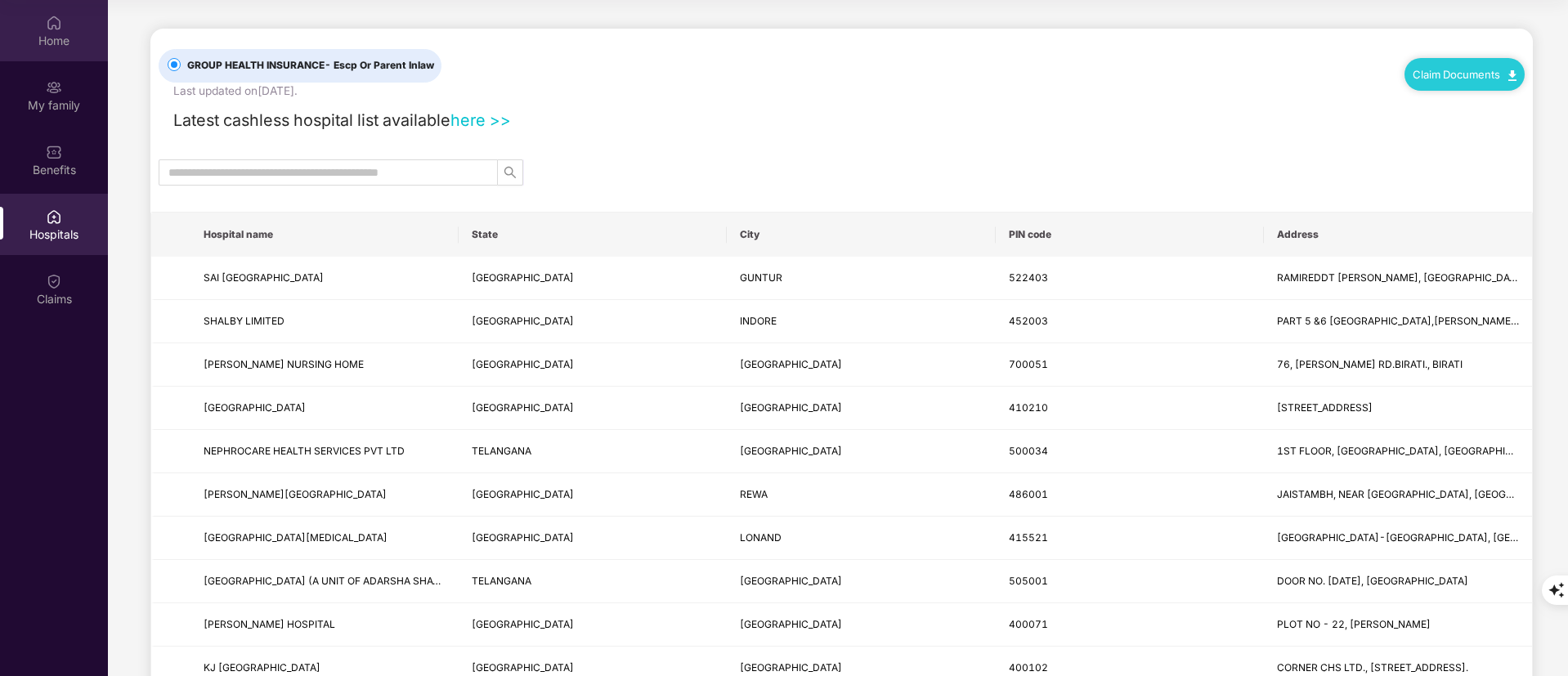
click at [47, 48] on div "Home" at bounding box center [53, 41] width 108 height 17
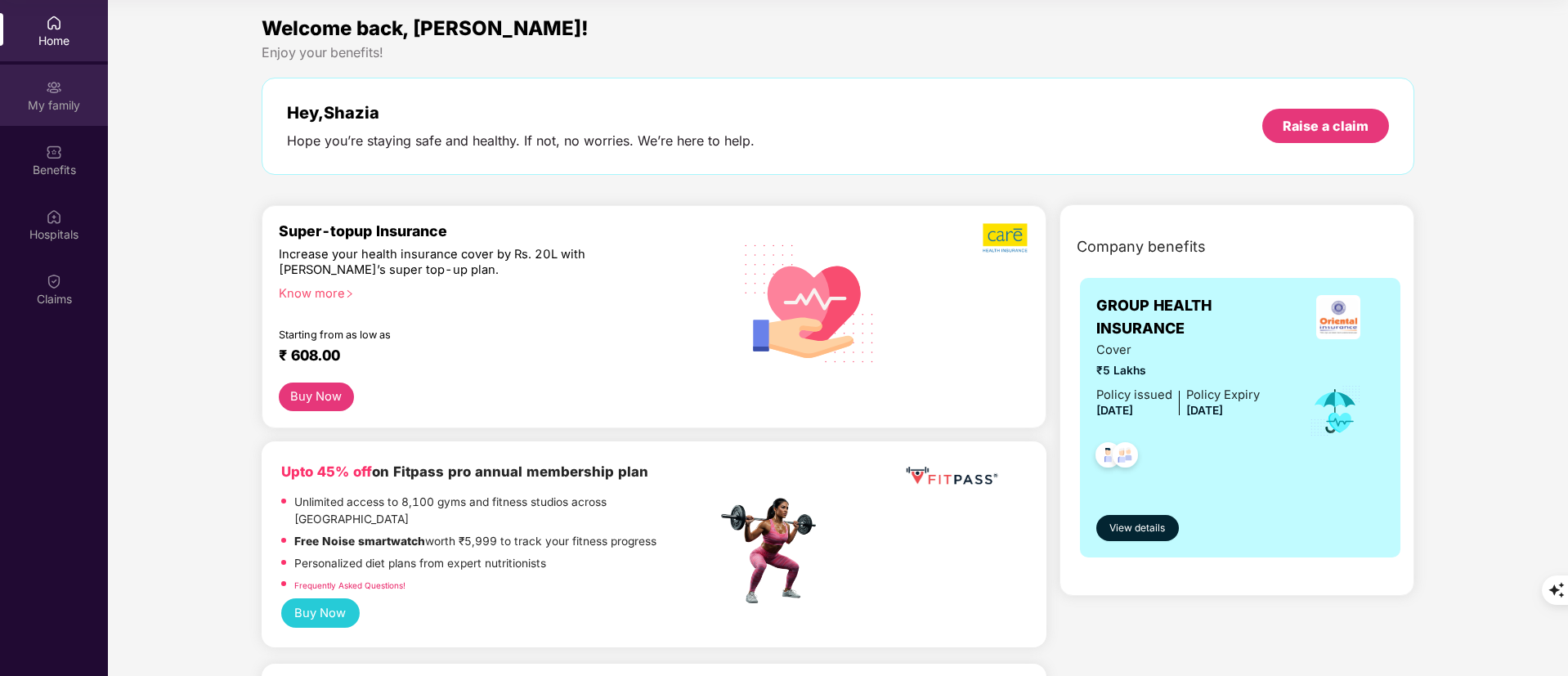
click at [58, 112] on div "My family" at bounding box center [53, 105] width 108 height 17
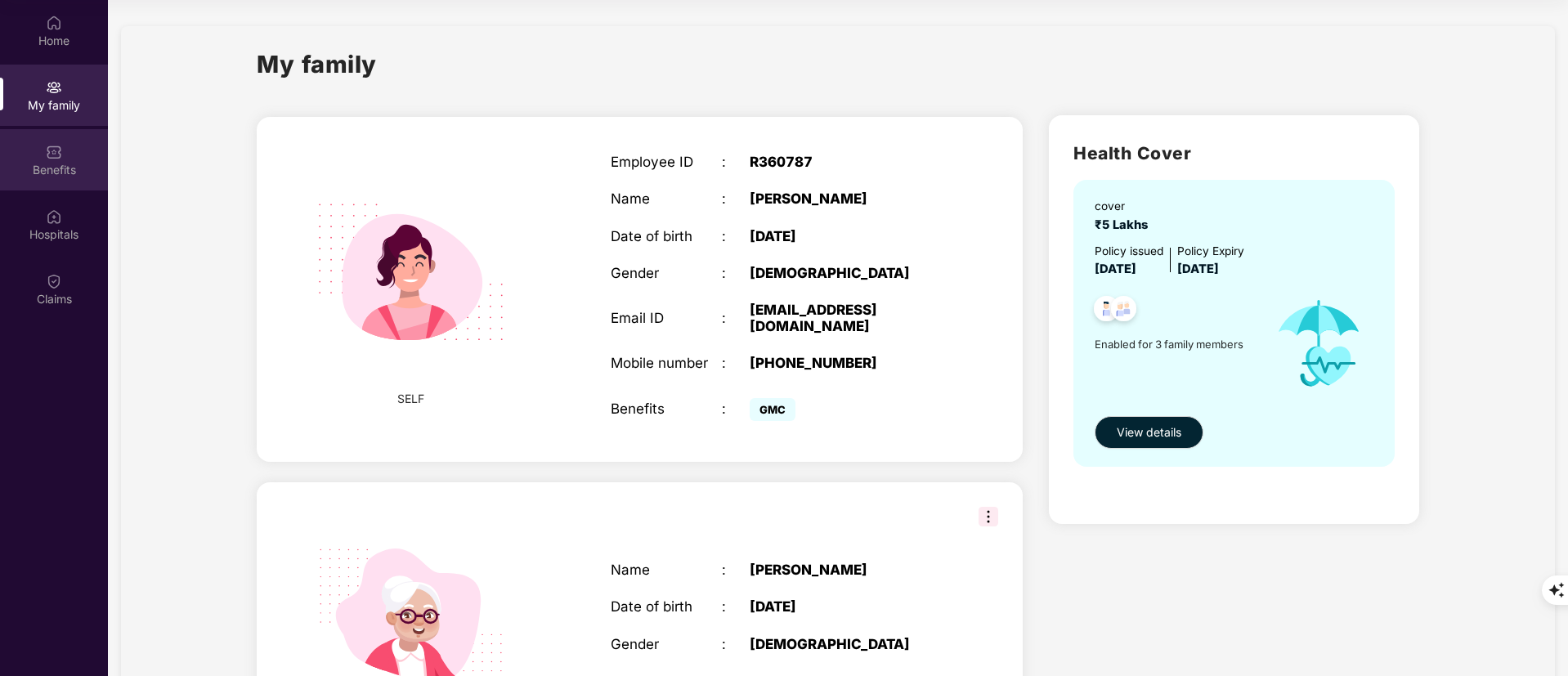
click at [58, 182] on div "Benefits" at bounding box center [53, 160] width 108 height 61
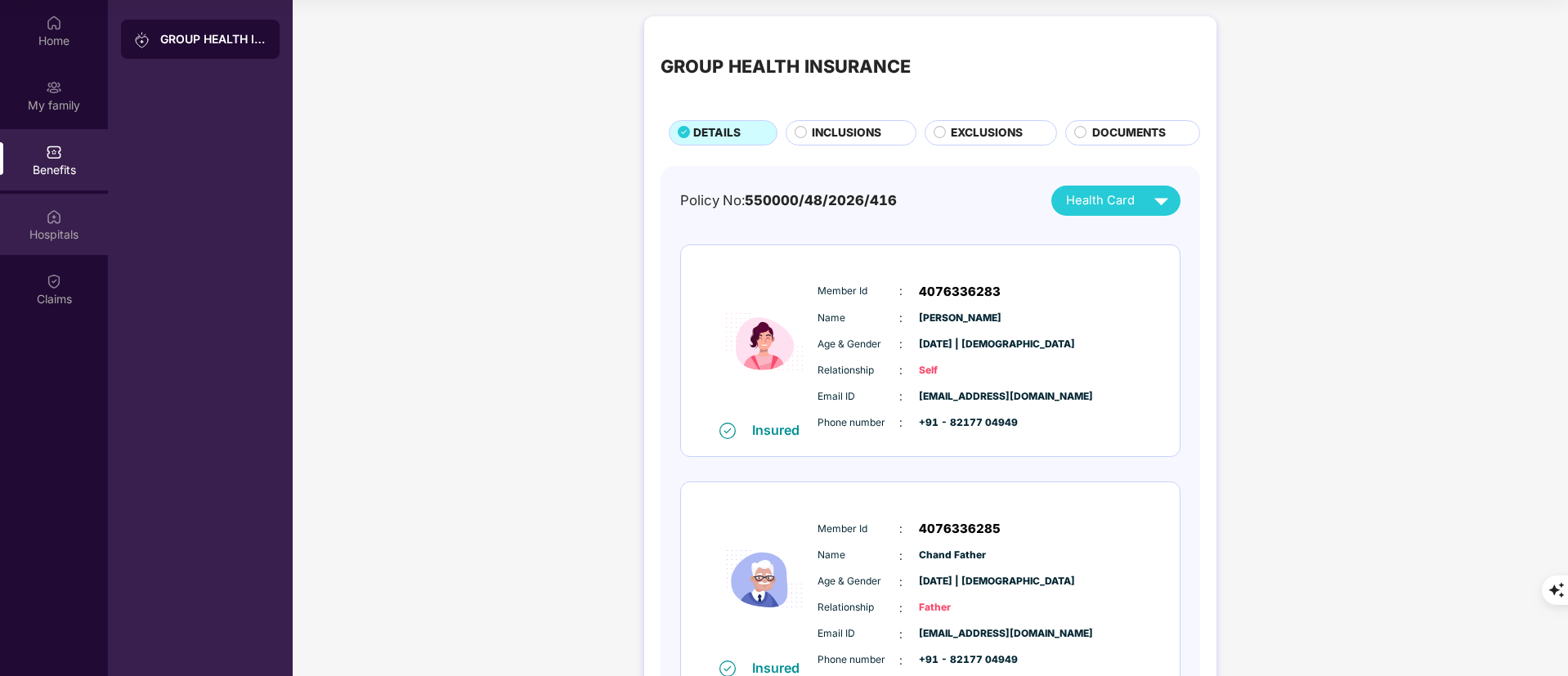
click at [60, 213] on img at bounding box center [54, 217] width 17 height 17
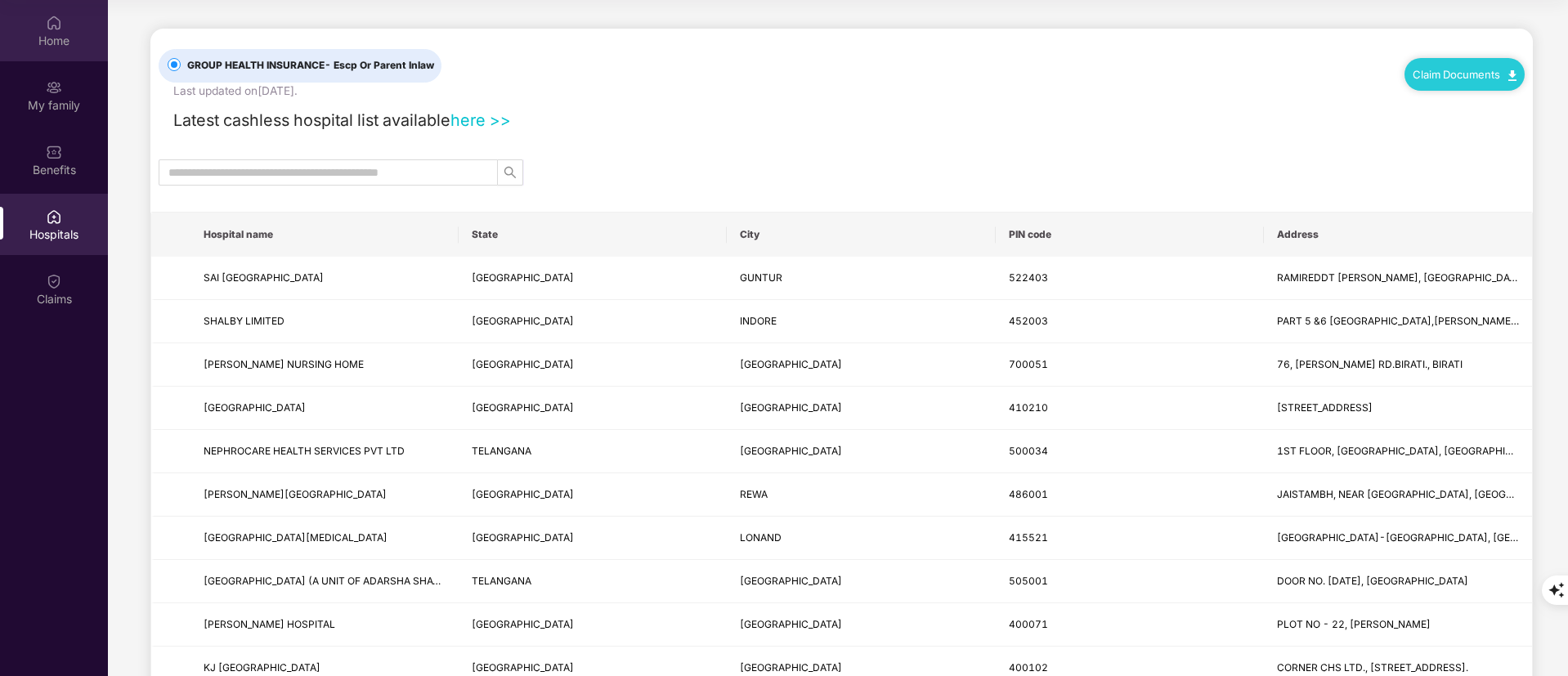
click at [57, 40] on div "Home" at bounding box center [53, 41] width 108 height 17
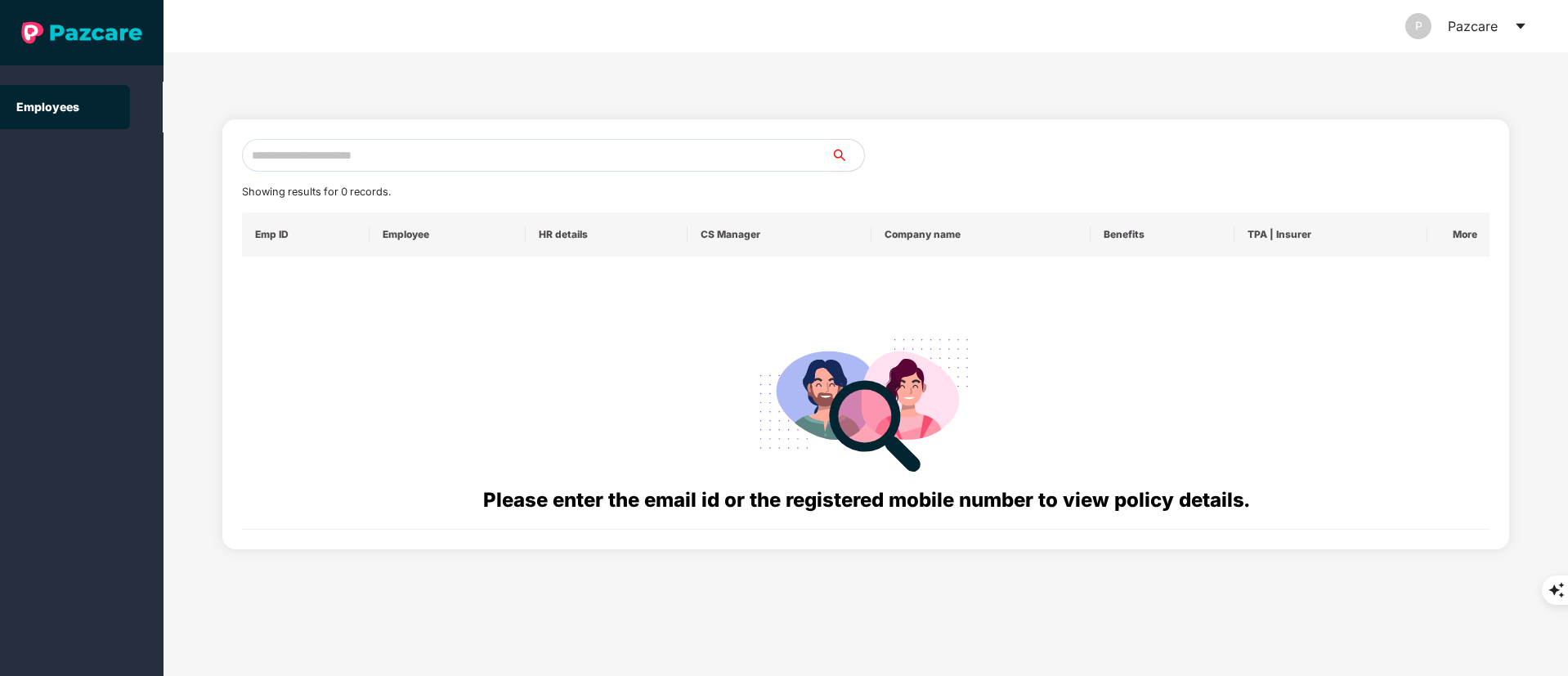
click at [452, 159] on input "text" at bounding box center [537, 155] width 590 height 33
paste input "**********"
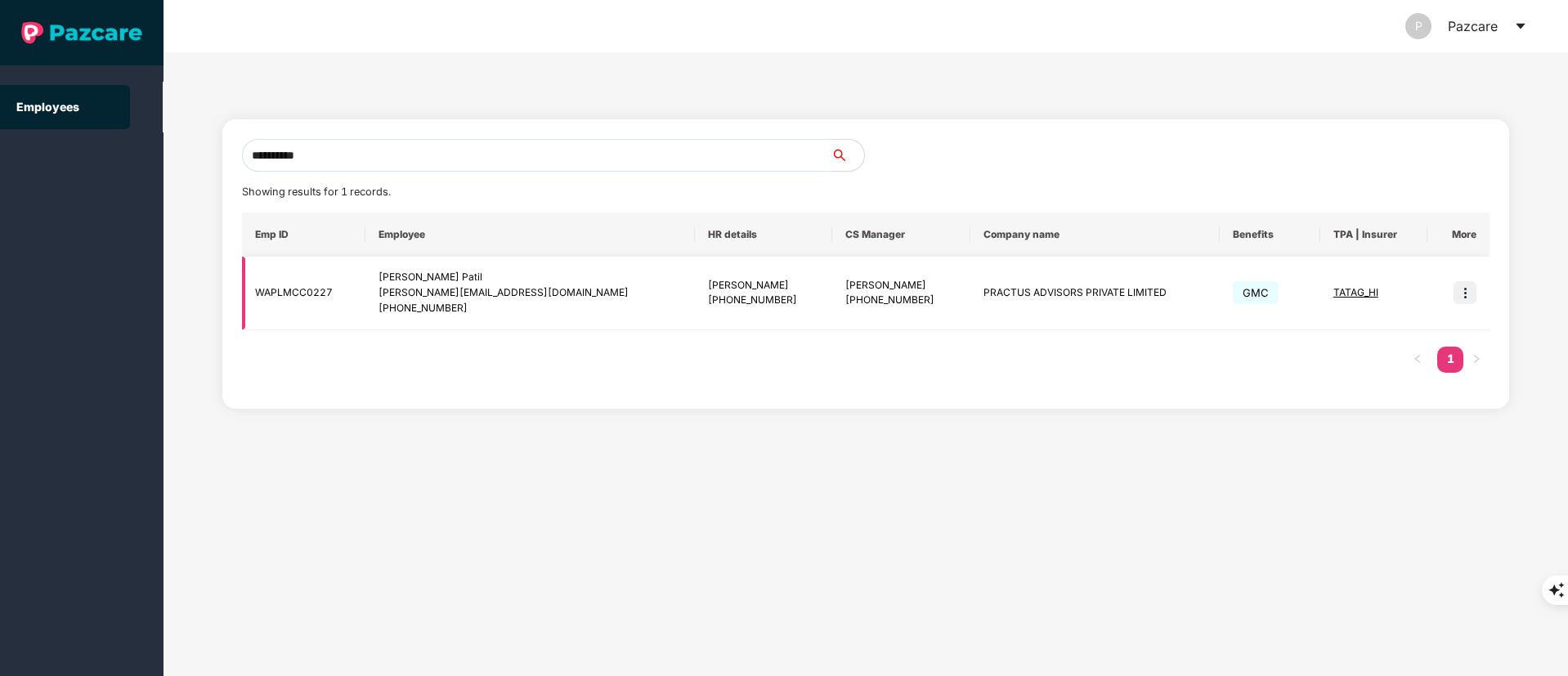
type input "**********"
click at [1467, 297] on img at bounding box center [1464, 292] width 23 height 23
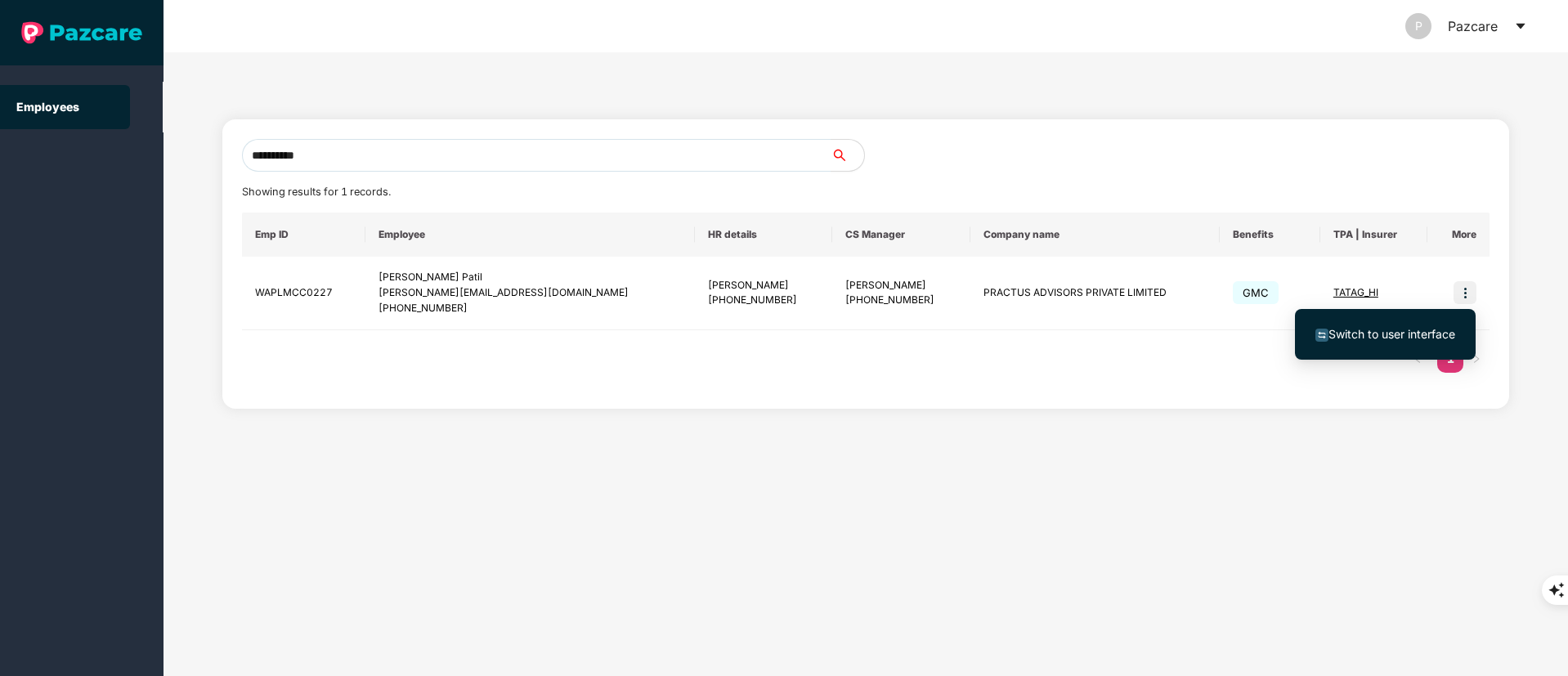
click at [1383, 348] on li "Switch to user interface" at bounding box center [1385, 334] width 180 height 34
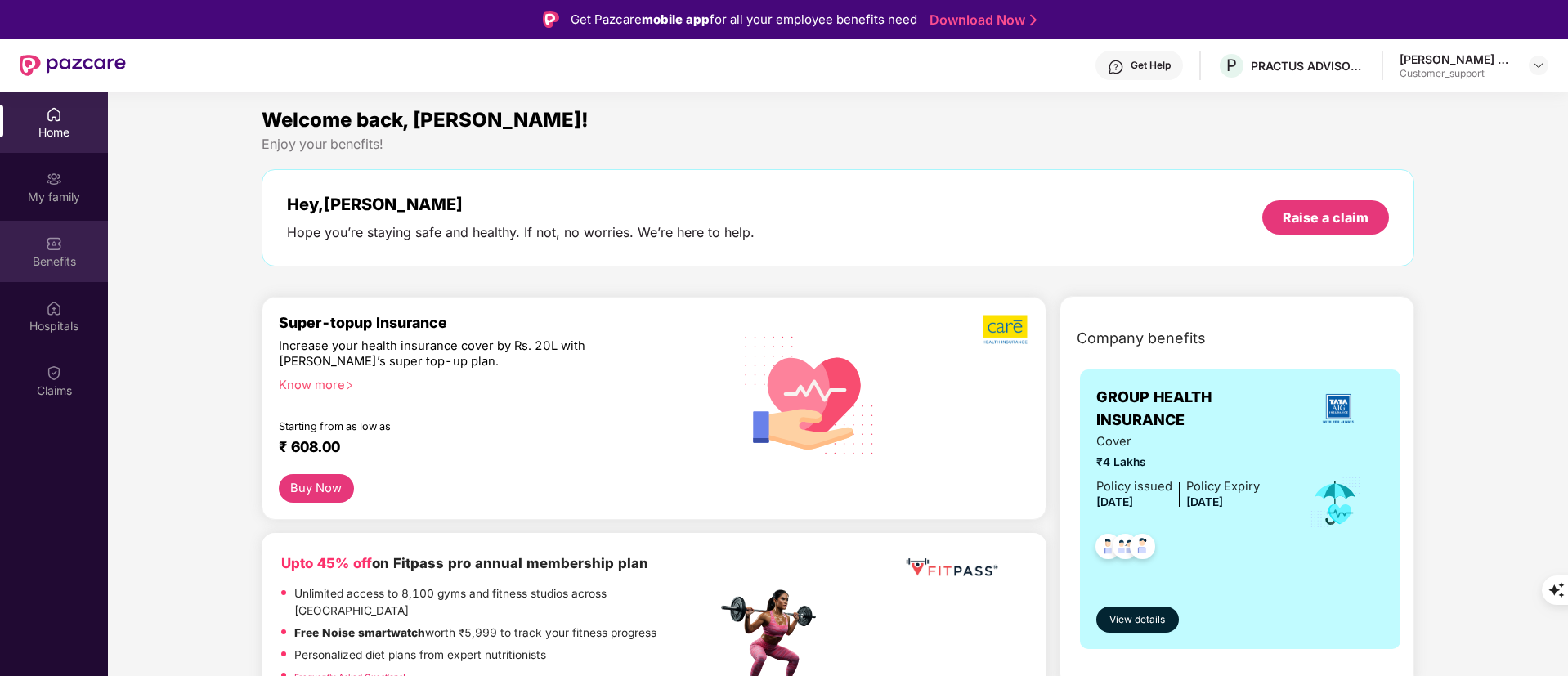
click at [63, 275] on div "Benefits" at bounding box center [53, 251] width 108 height 61
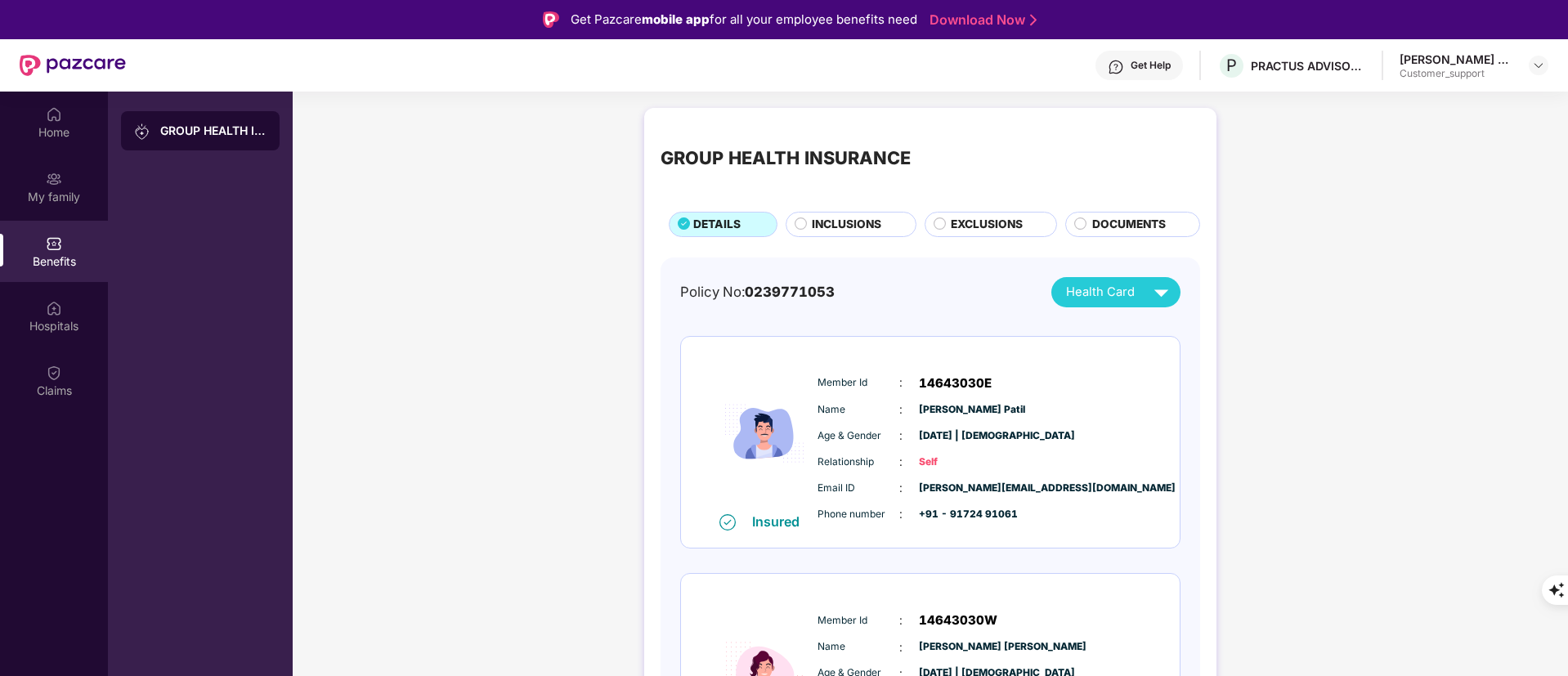
click at [839, 228] on span "INCLUSIONS" at bounding box center [846, 225] width 69 height 18
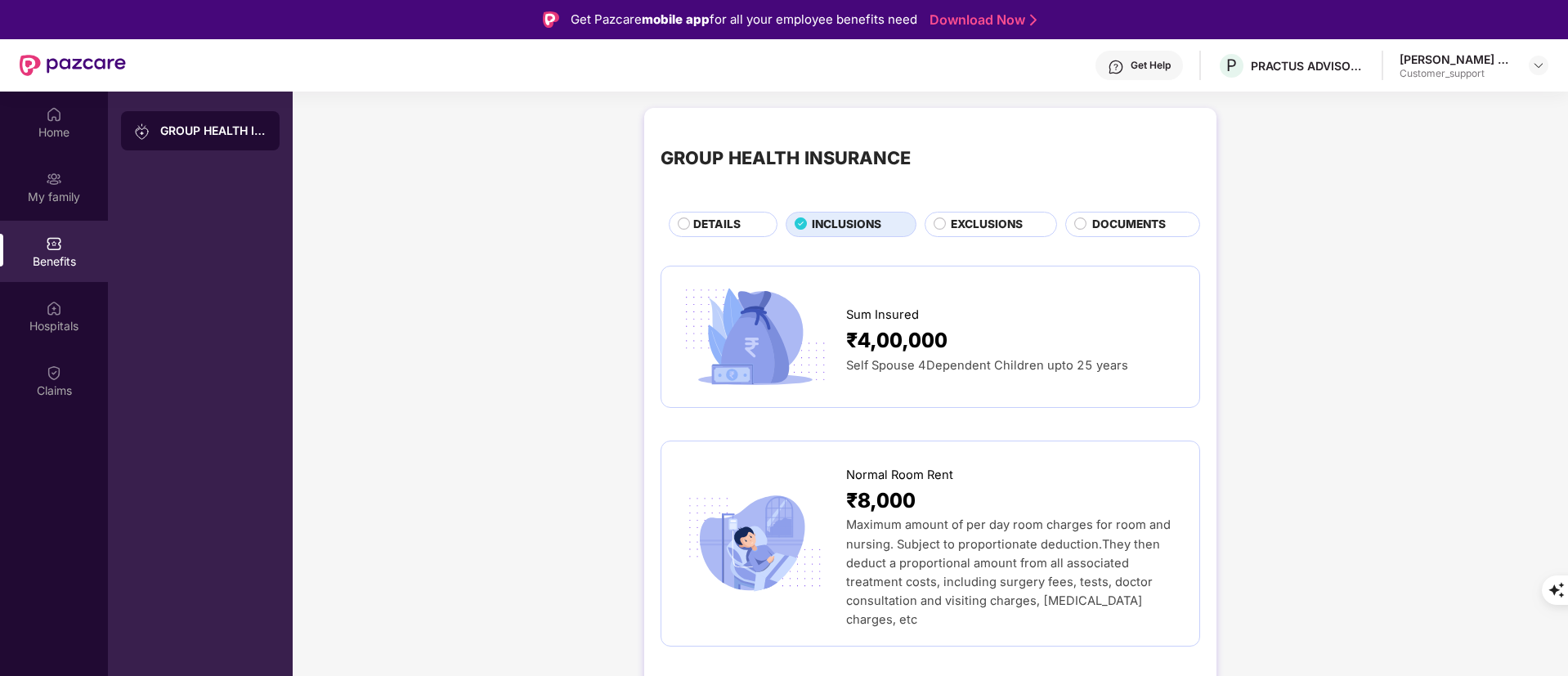
click at [717, 221] on span "DETAILS" at bounding box center [717, 225] width 48 height 18
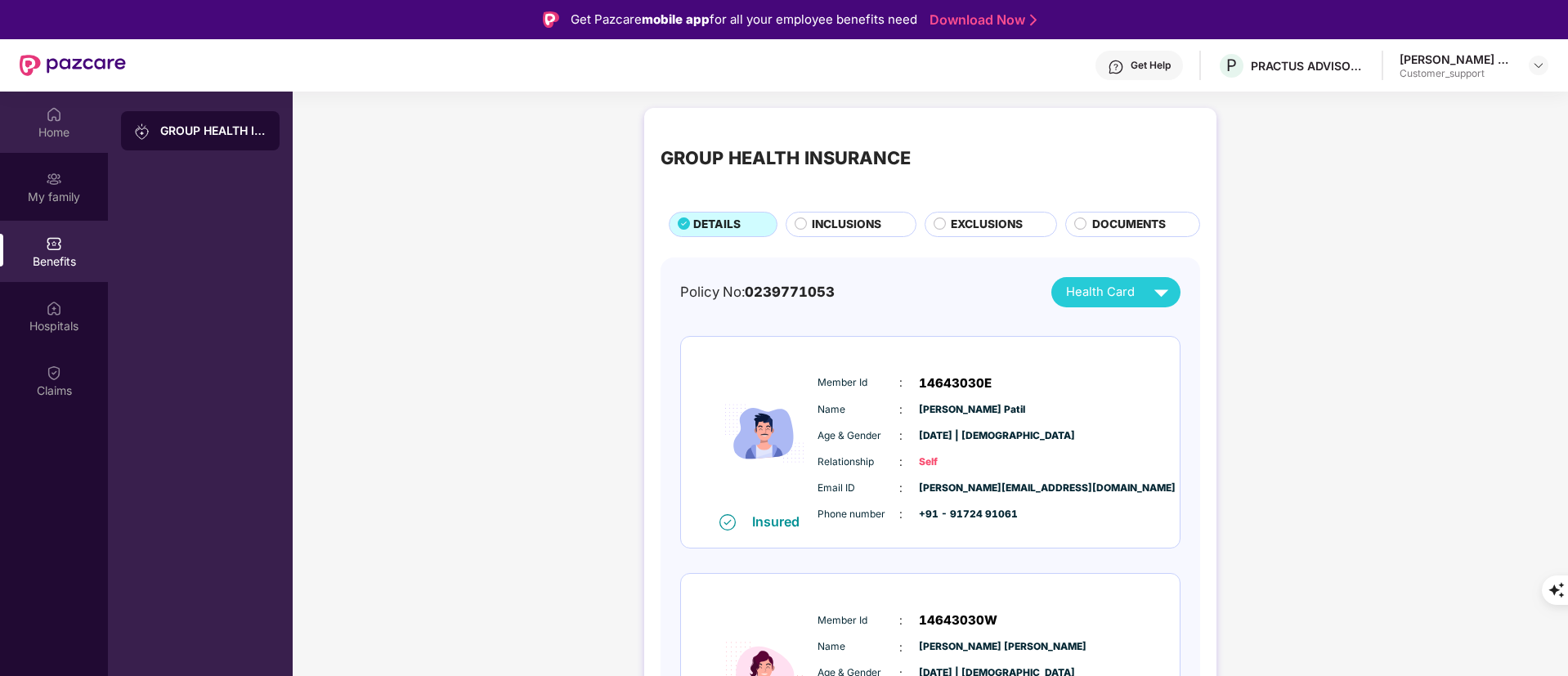
click at [56, 137] on div "Home" at bounding box center [53, 133] width 108 height 17
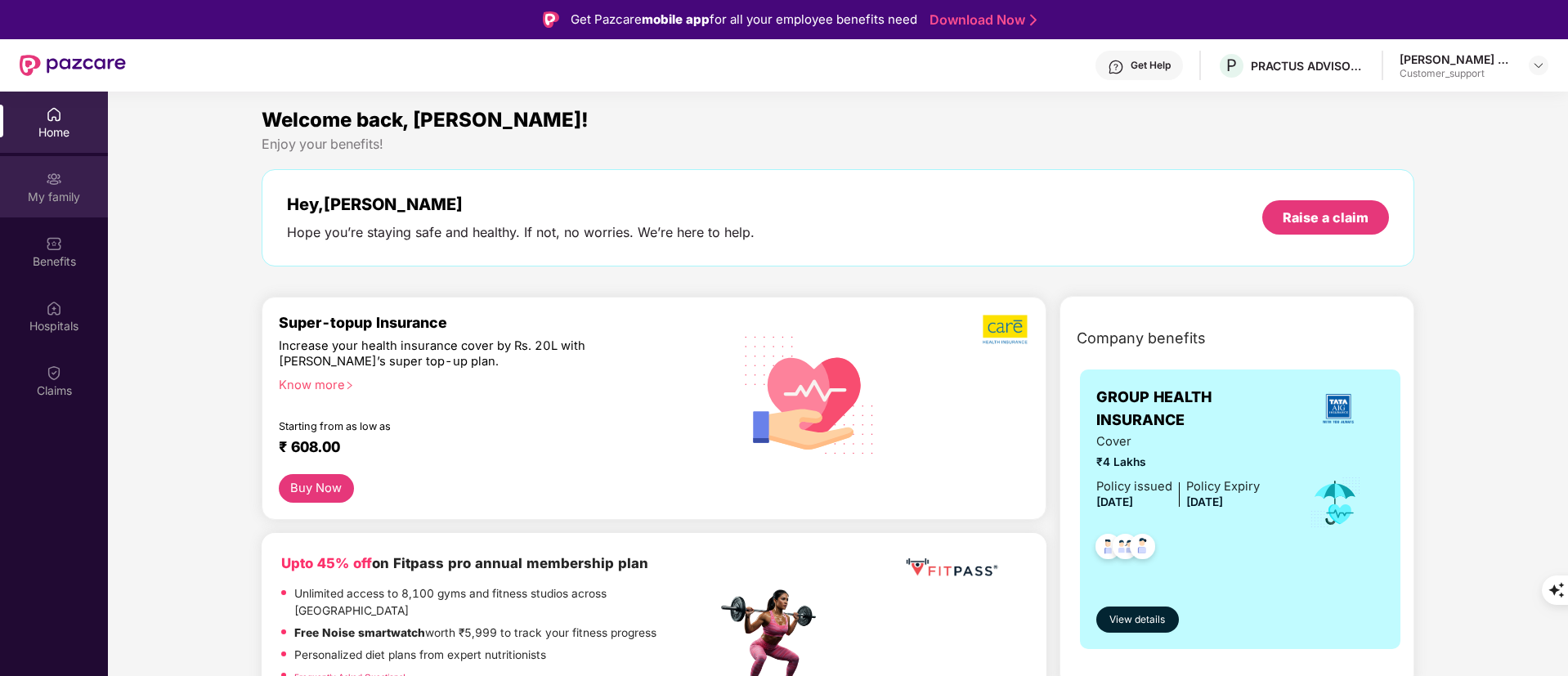
click at [57, 176] on img at bounding box center [54, 180] width 17 height 17
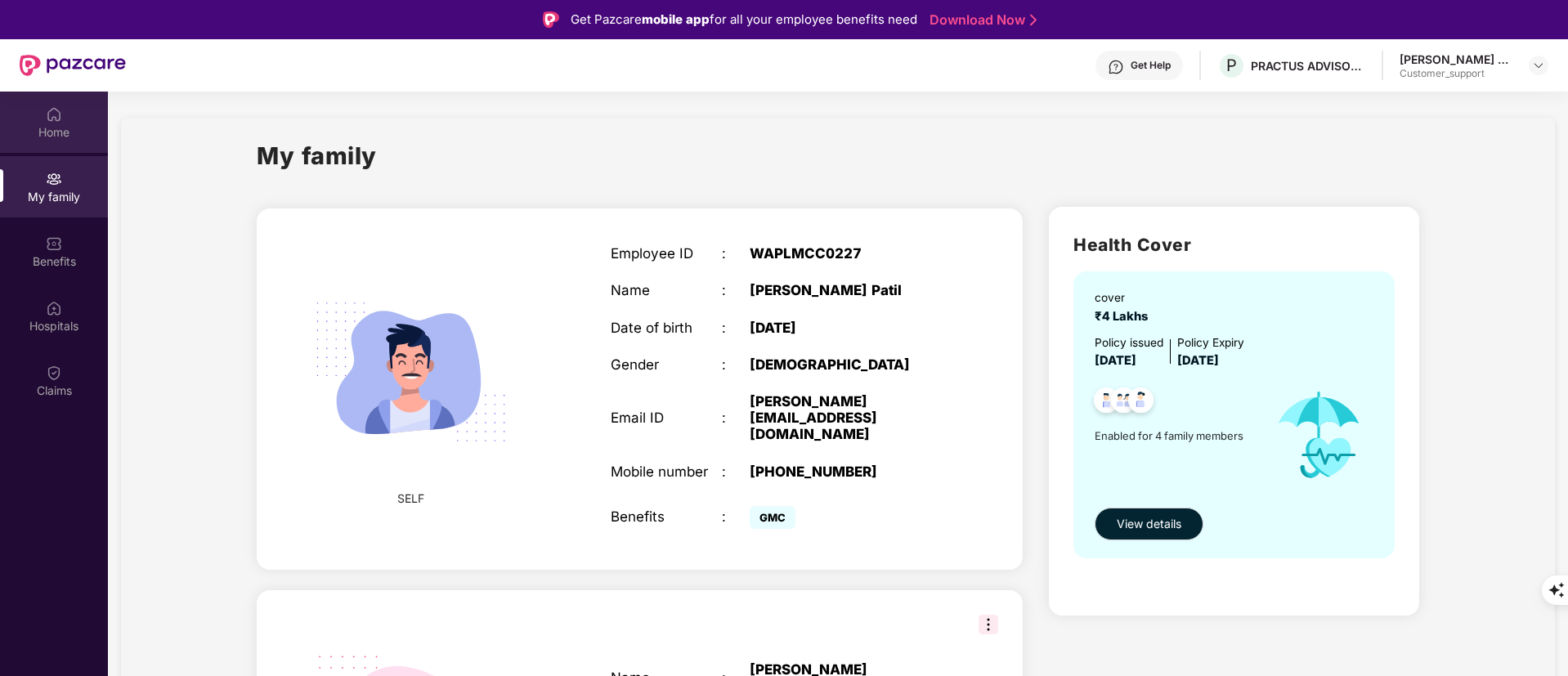
click at [53, 118] on img at bounding box center [54, 114] width 17 height 17
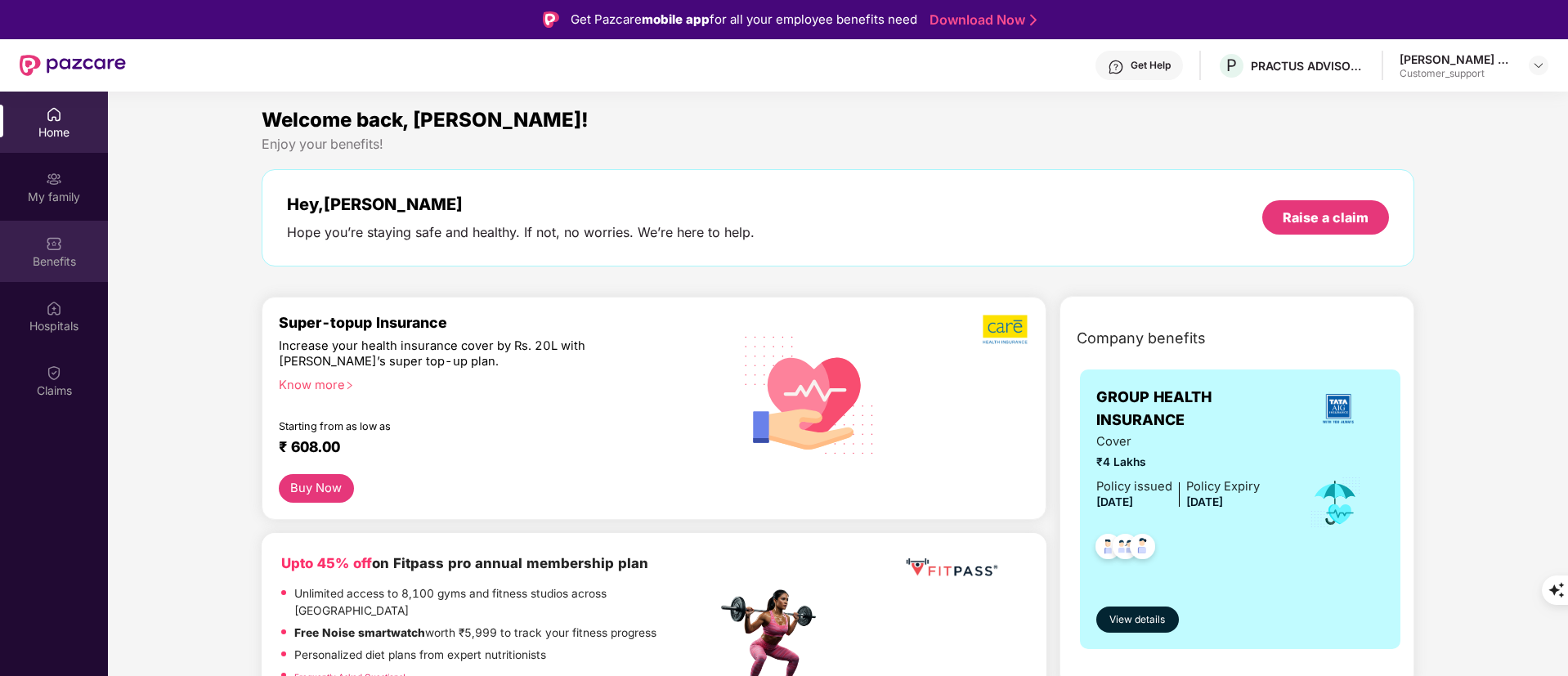
click at [87, 271] on div "Benefits" at bounding box center [53, 251] width 108 height 61
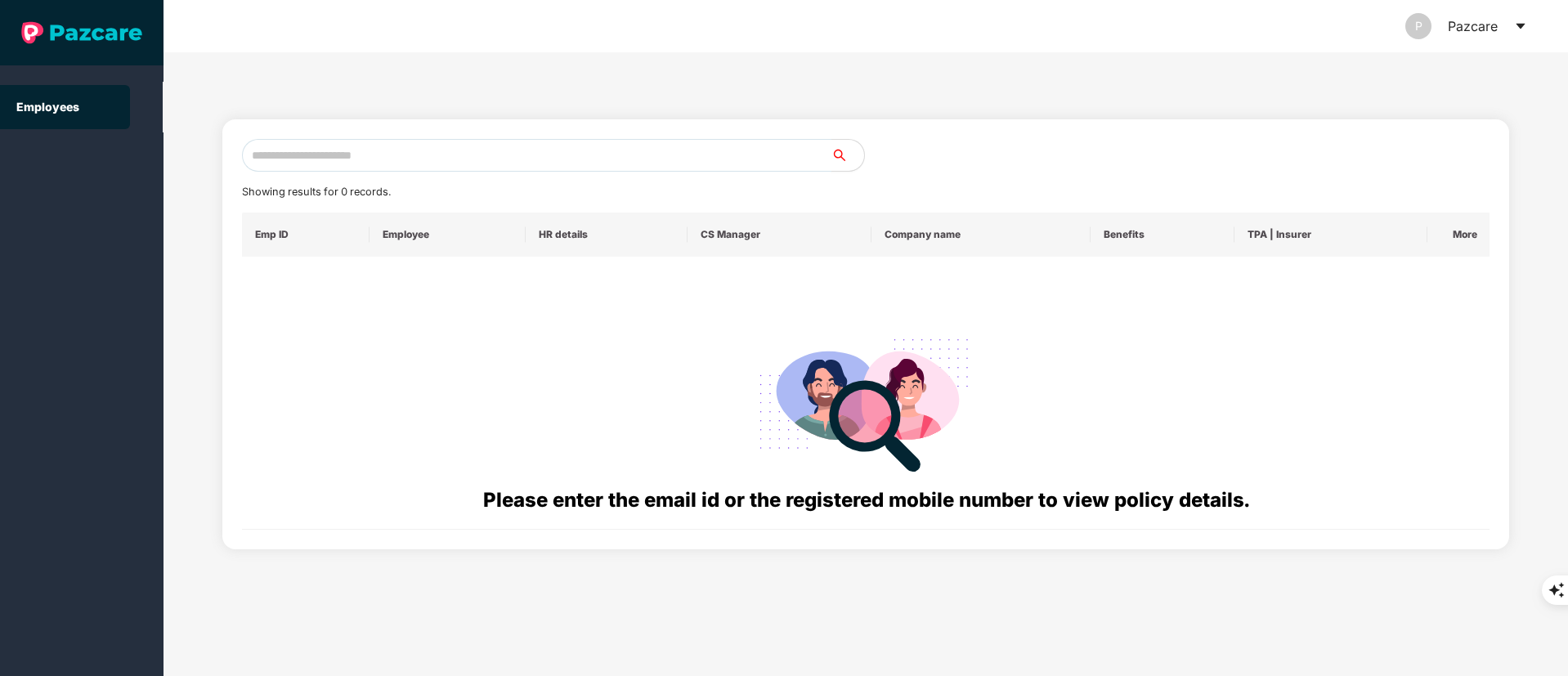
click at [520, 152] on input "text" at bounding box center [537, 155] width 590 height 33
paste input "**********"
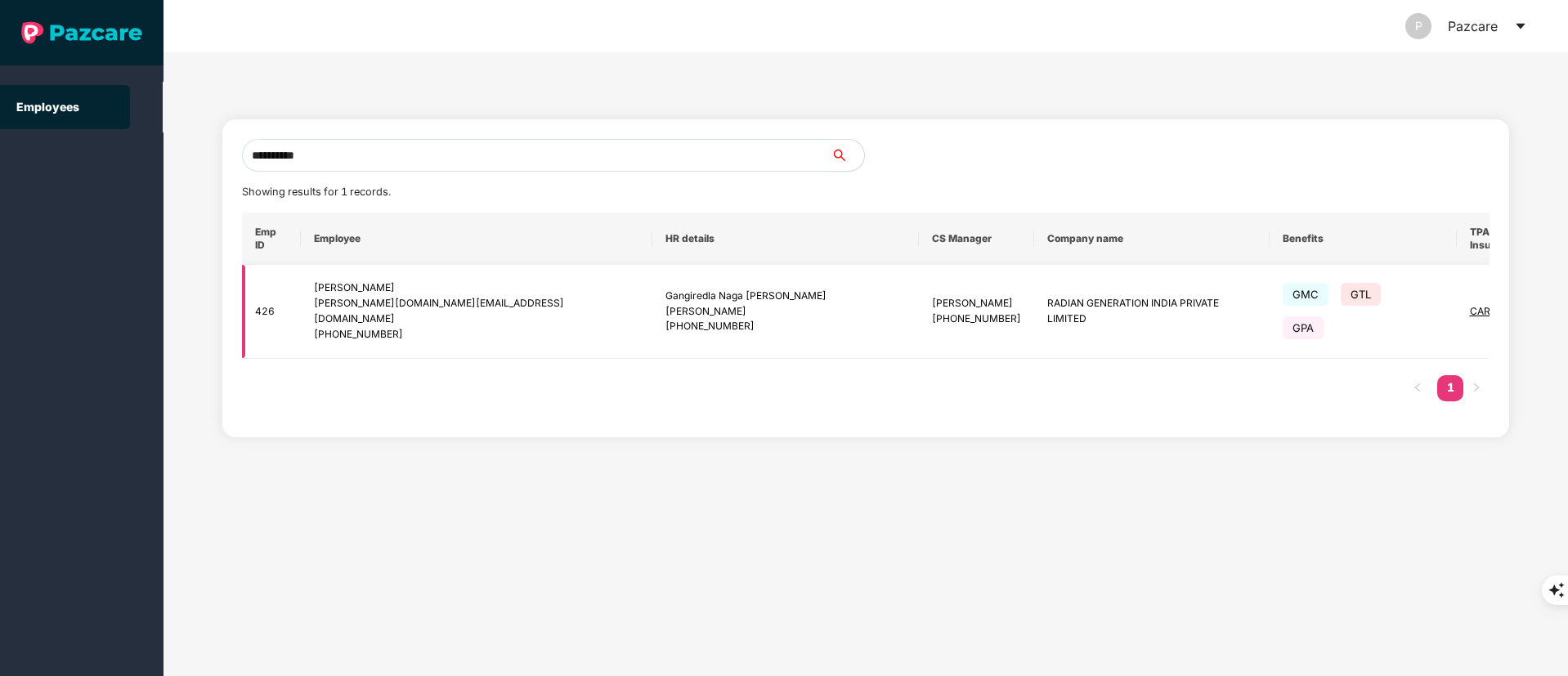
type input "**********"
click at [1567, 300] on img at bounding box center [1590, 311] width 23 height 23
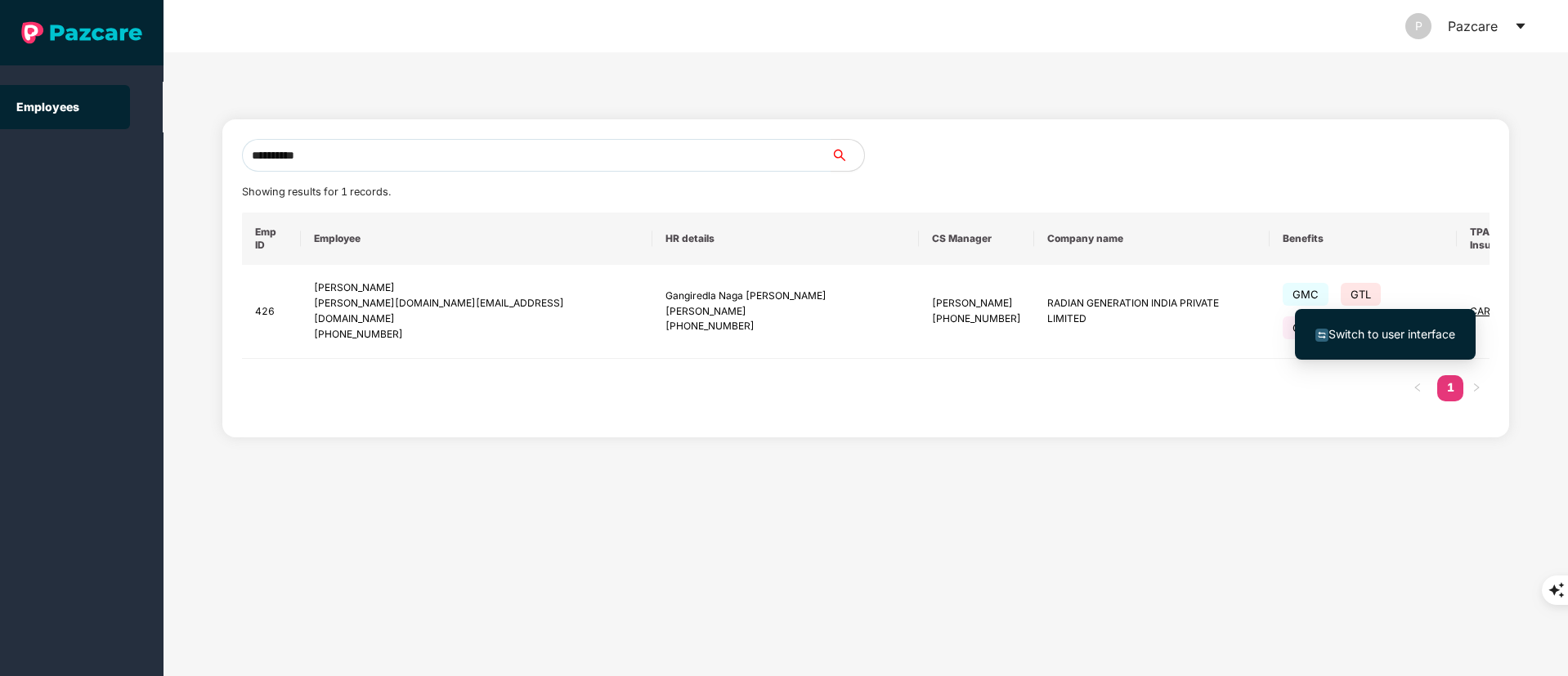
click at [1368, 339] on span "Switch to user interface" at bounding box center [1392, 333] width 127 height 14
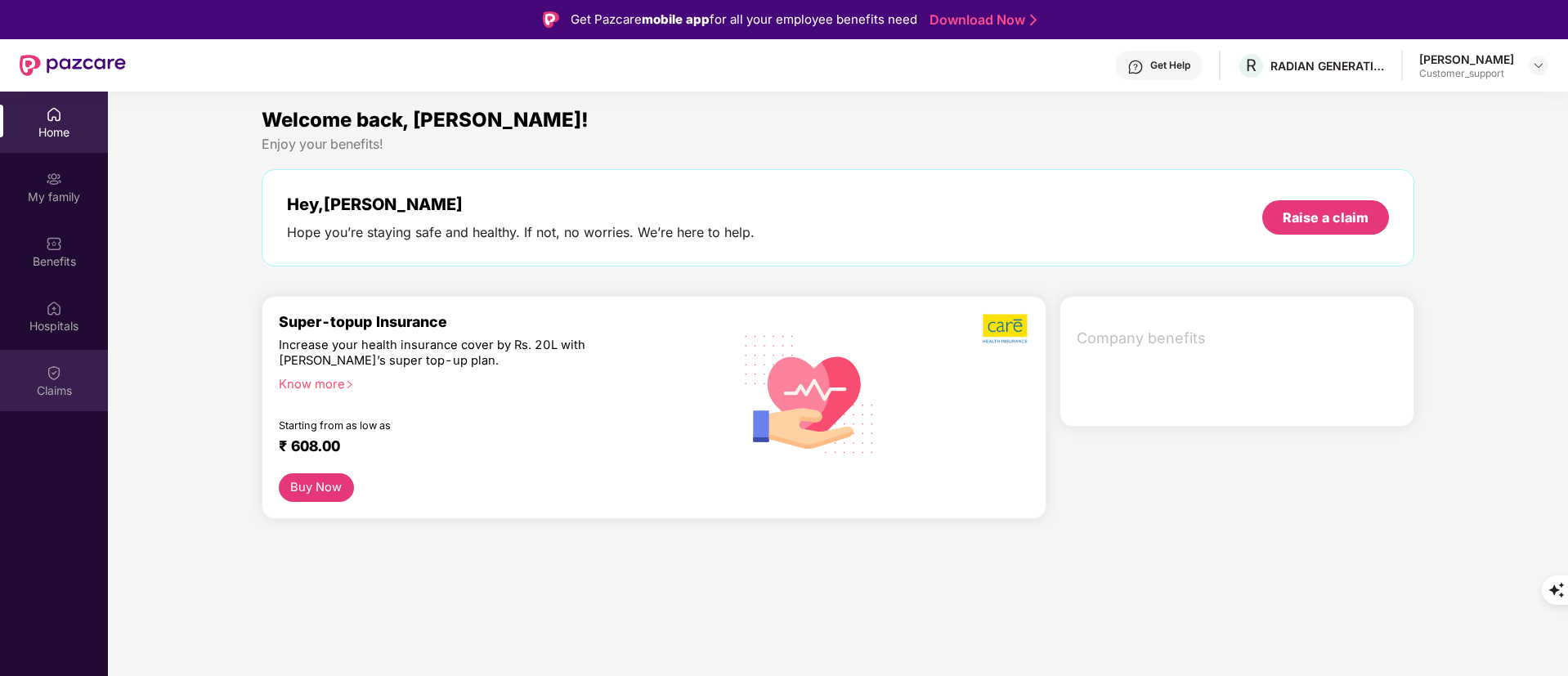
click at [77, 388] on div "Claims" at bounding box center [53, 391] width 108 height 17
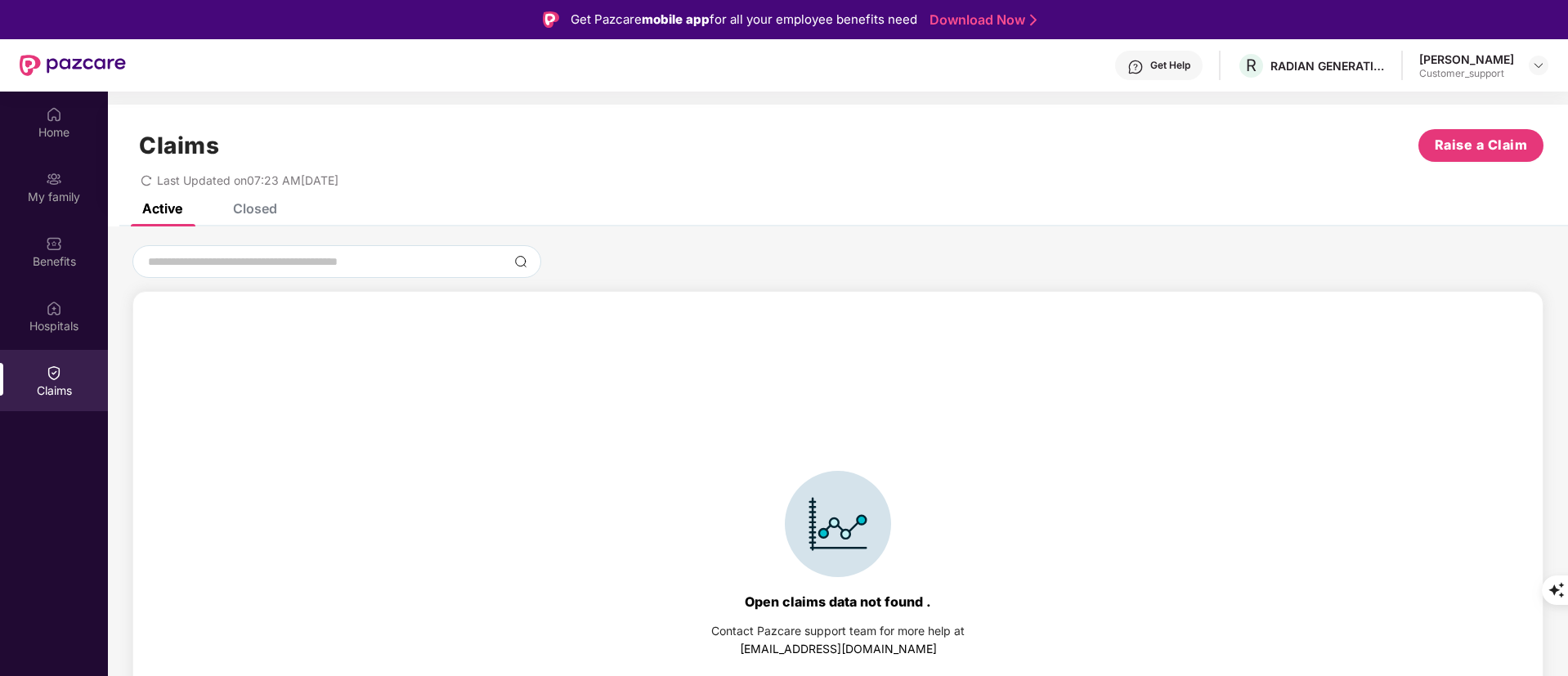
click at [251, 216] on div "Closed" at bounding box center [255, 209] width 44 height 17
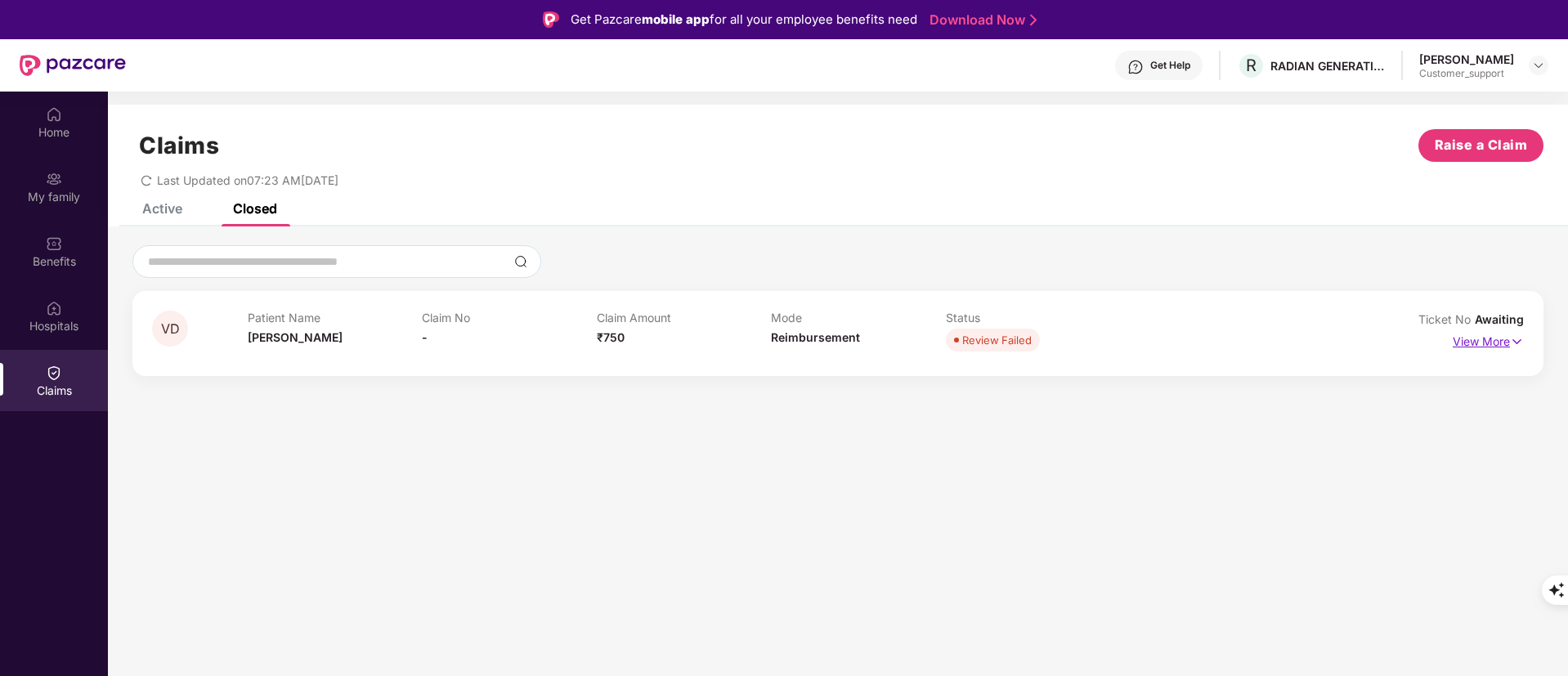
click at [1463, 339] on p "View More" at bounding box center [1488, 339] width 71 height 22
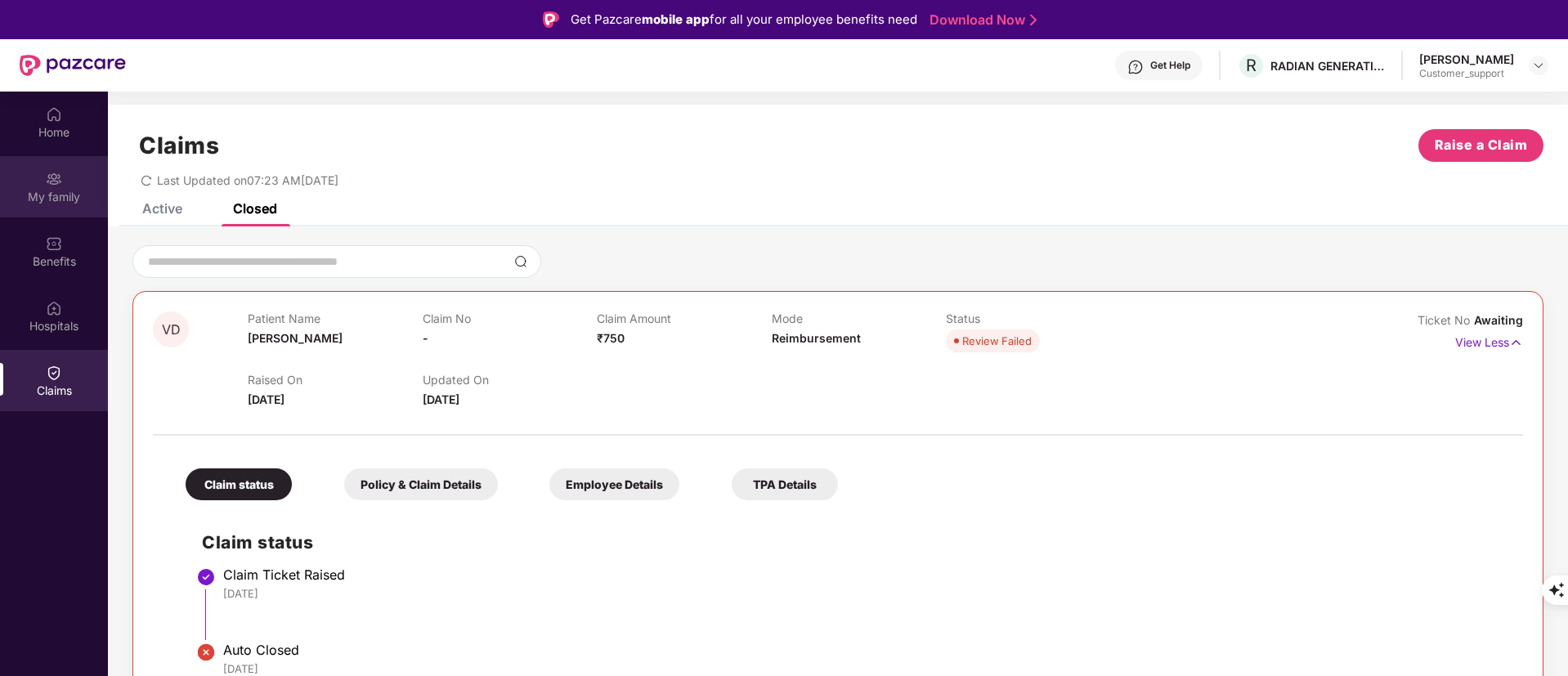
click at [54, 190] on div "My family" at bounding box center [53, 197] width 108 height 17
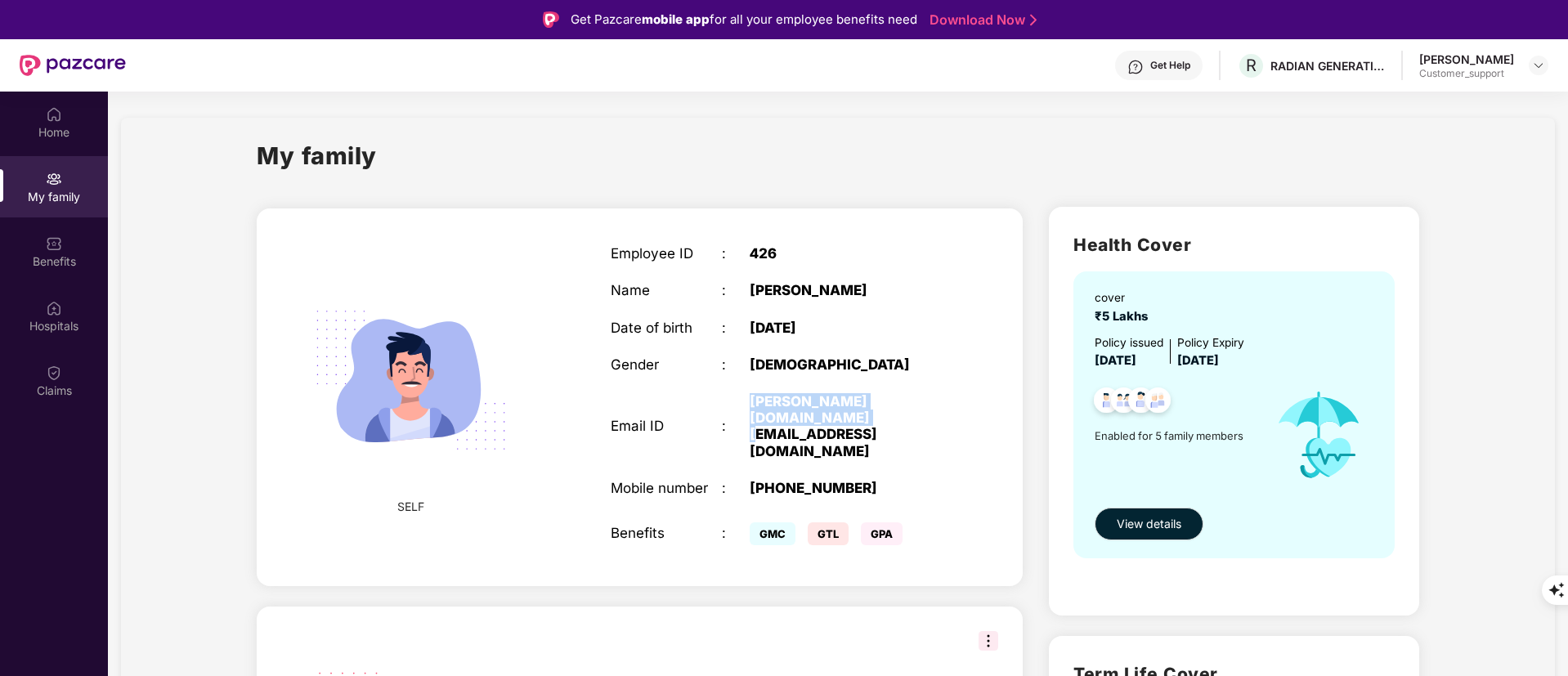
drag, startPoint x: 739, startPoint y: 401, endPoint x: 803, endPoint y: 425, distance: 68.4
click at [803, 425] on div "Email ID : [PERSON_NAME][DOMAIN_NAME][EMAIL_ADDRESS][DOMAIN_NAME]" at bounding box center [778, 426] width 334 height 66
copy div "[PERSON_NAME][DOMAIN_NAME][EMAIL_ADDRESS][DOMAIN_NAME]"
